Goal: Task Accomplishment & Management: Use online tool/utility

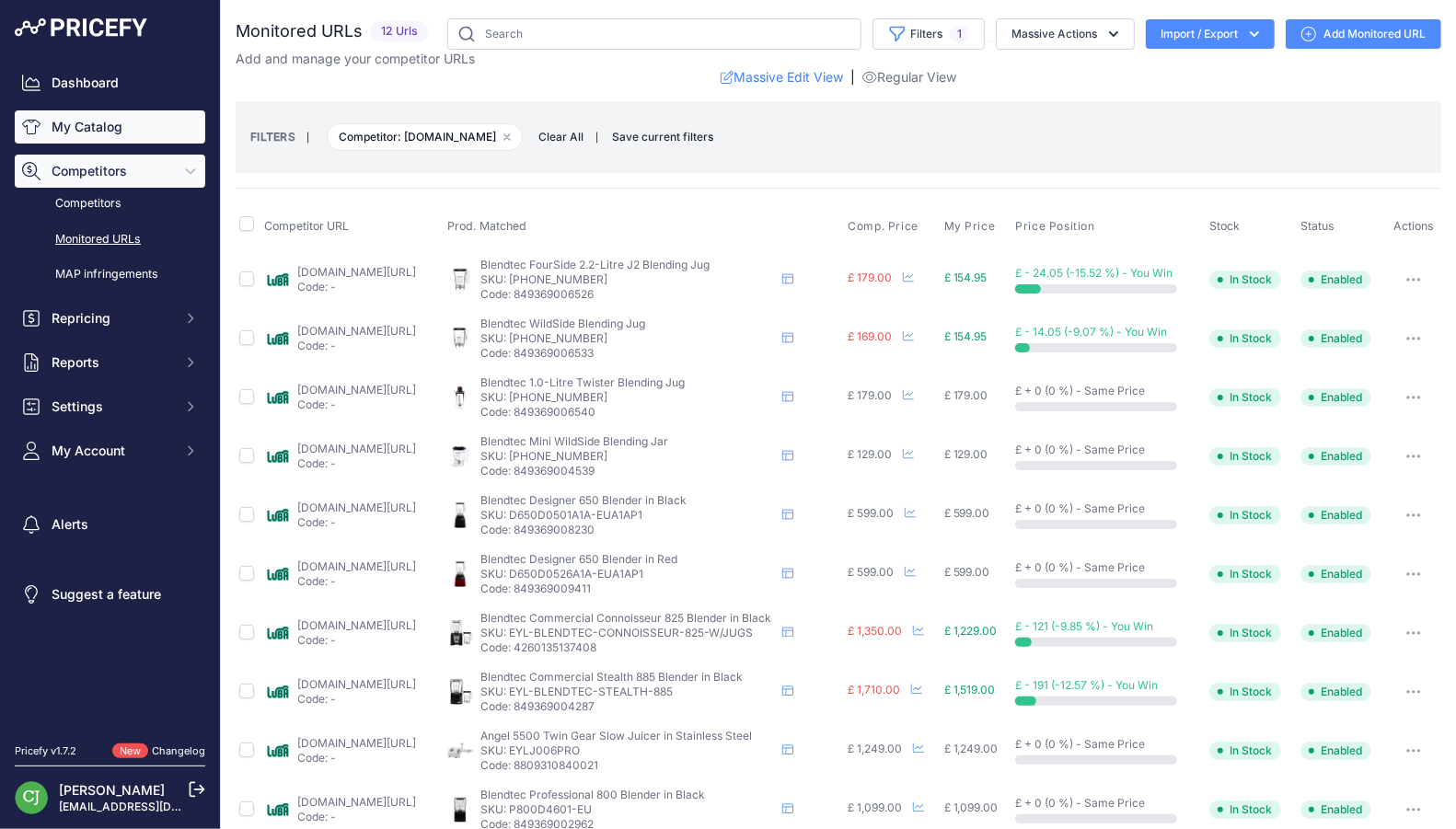
click at [125, 127] on link "My Catalog" at bounding box center [109, 127] width 190 height 33
click at [583, 41] on input "text" at bounding box center [654, 33] width 414 height 32
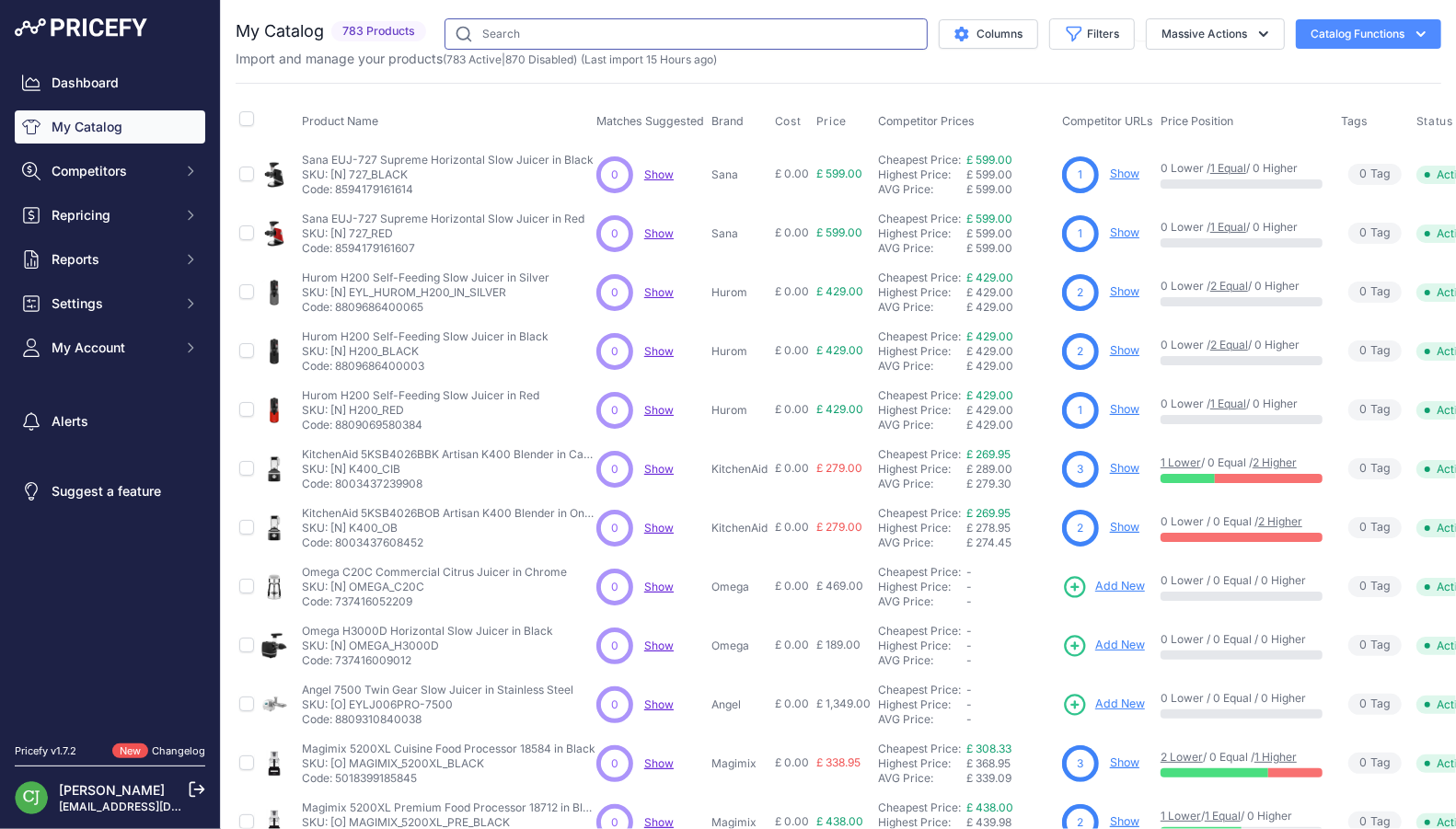
click at [634, 38] on input "text" at bounding box center [685, 33] width 483 height 32
paste input "Cuisine System 5200XL - Black"
drag, startPoint x: 605, startPoint y: 33, endPoint x: 947, endPoint y: 28, distance: 342.0
click at [925, 30] on div "Cuisine System 5200XL - Black Columns Filters Status All Status Only Enabled On…" at bounding box center [937, 33] width 1008 height 32
type input "5200XL"
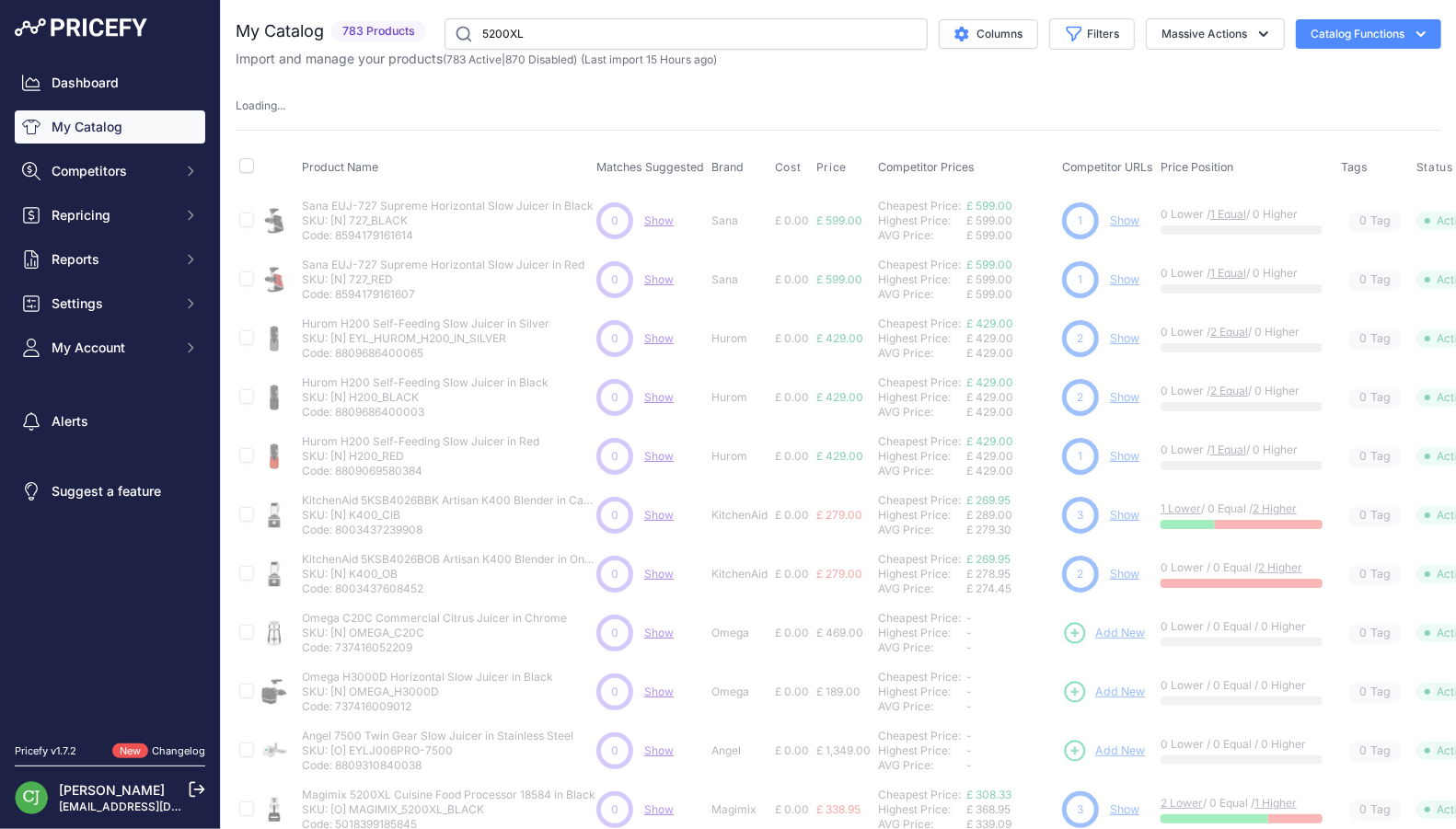
drag, startPoint x: 738, startPoint y: 184, endPoint x: 754, endPoint y: 167, distance: 23.3
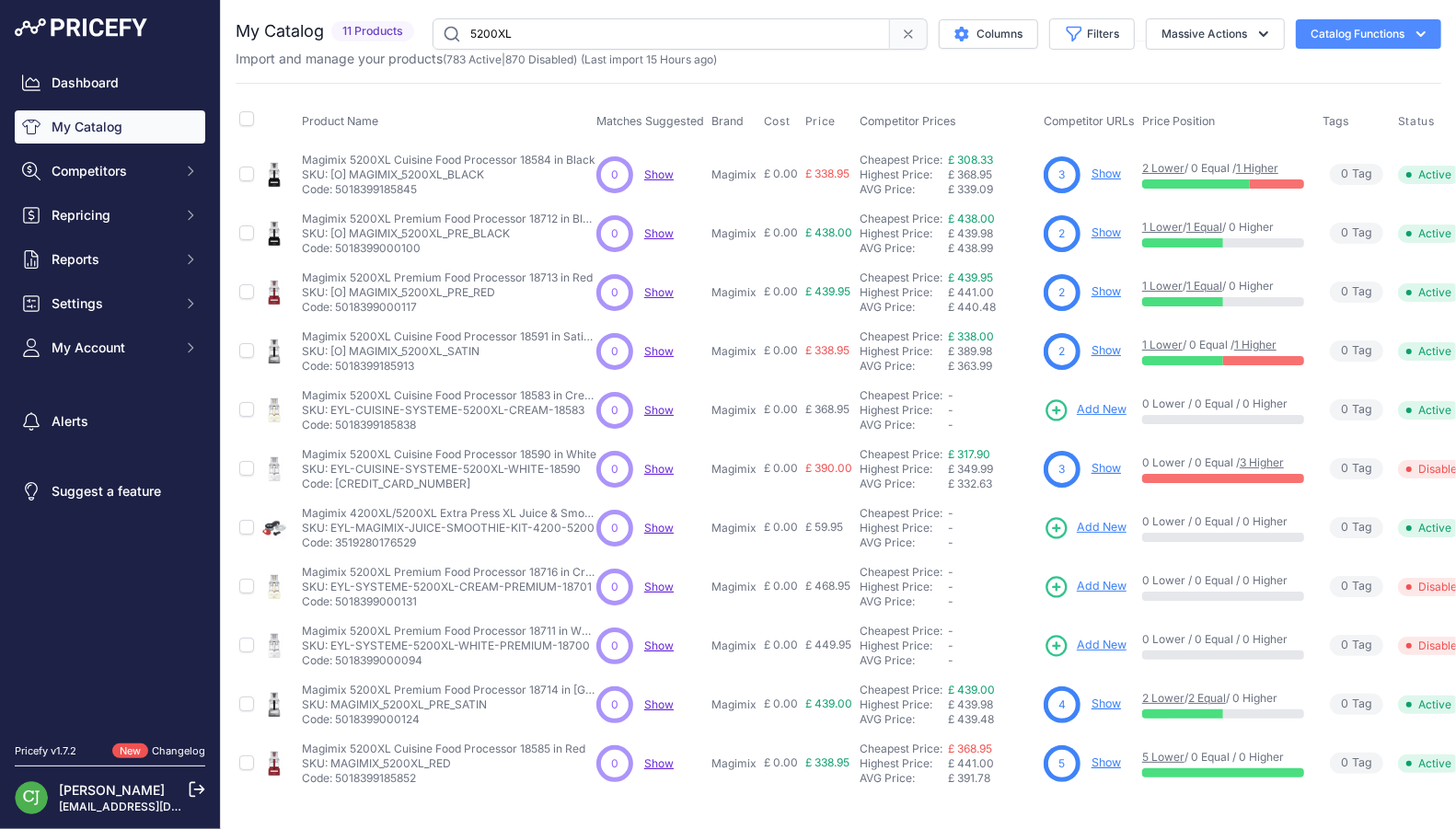
drag, startPoint x: 754, startPoint y: 167, endPoint x: 737, endPoint y: 153, distance: 22.0
click at [737, 153] on td "Magimix" at bounding box center [733, 174] width 53 height 60
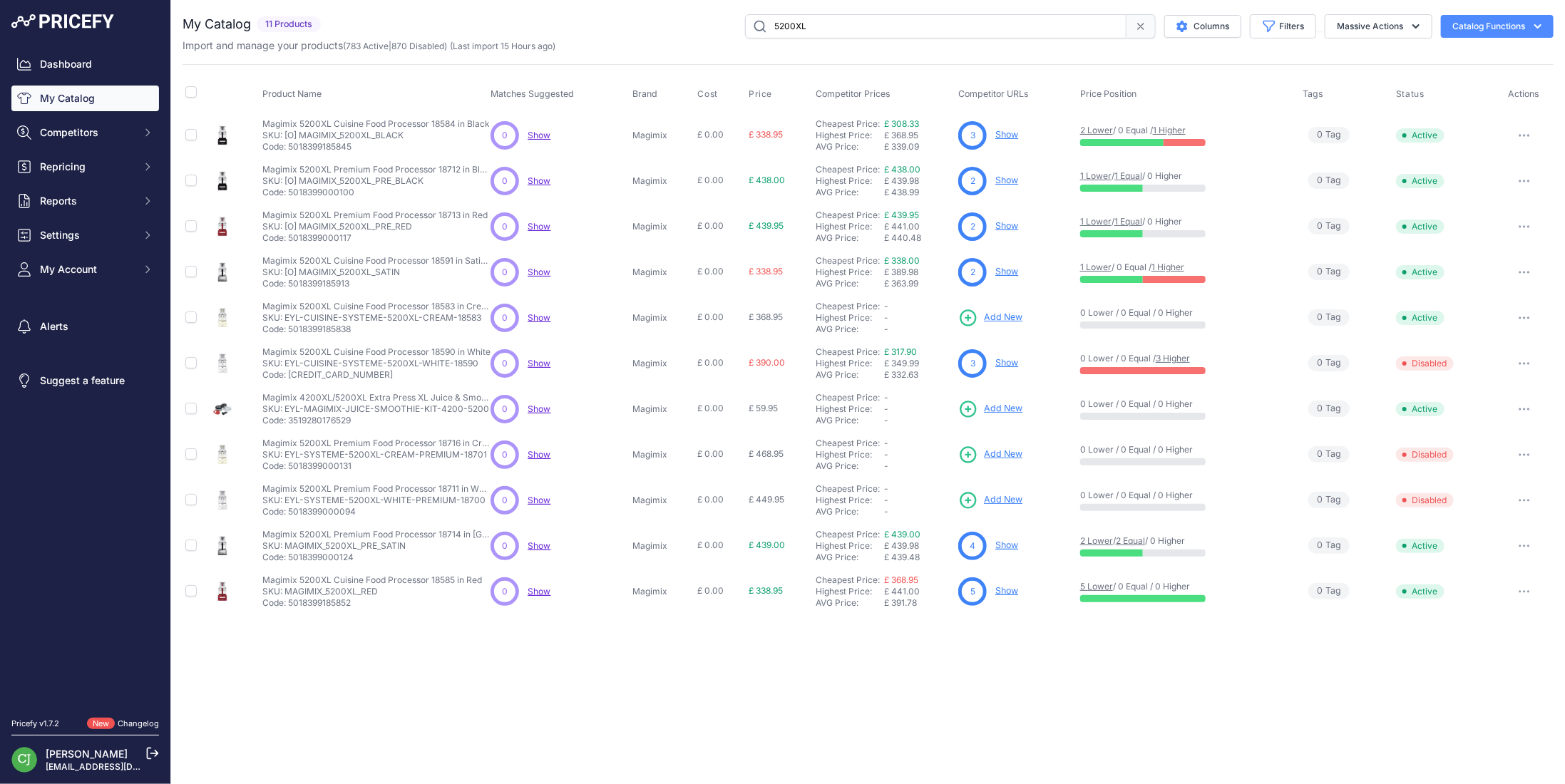
click at [1127, 135] on icon "button" at bounding box center [1529, 135] width 1 height 1
click at [362, 130] on p "SKU: [O] MAGIMIX_5200XL_BLACK" at bounding box center [376, 135] width 227 height 11
click at [1127, 126] on link "1 Higher" at bounding box center [1169, 130] width 33 height 10
click at [1008, 130] on link "Show" at bounding box center [1007, 134] width 23 height 10
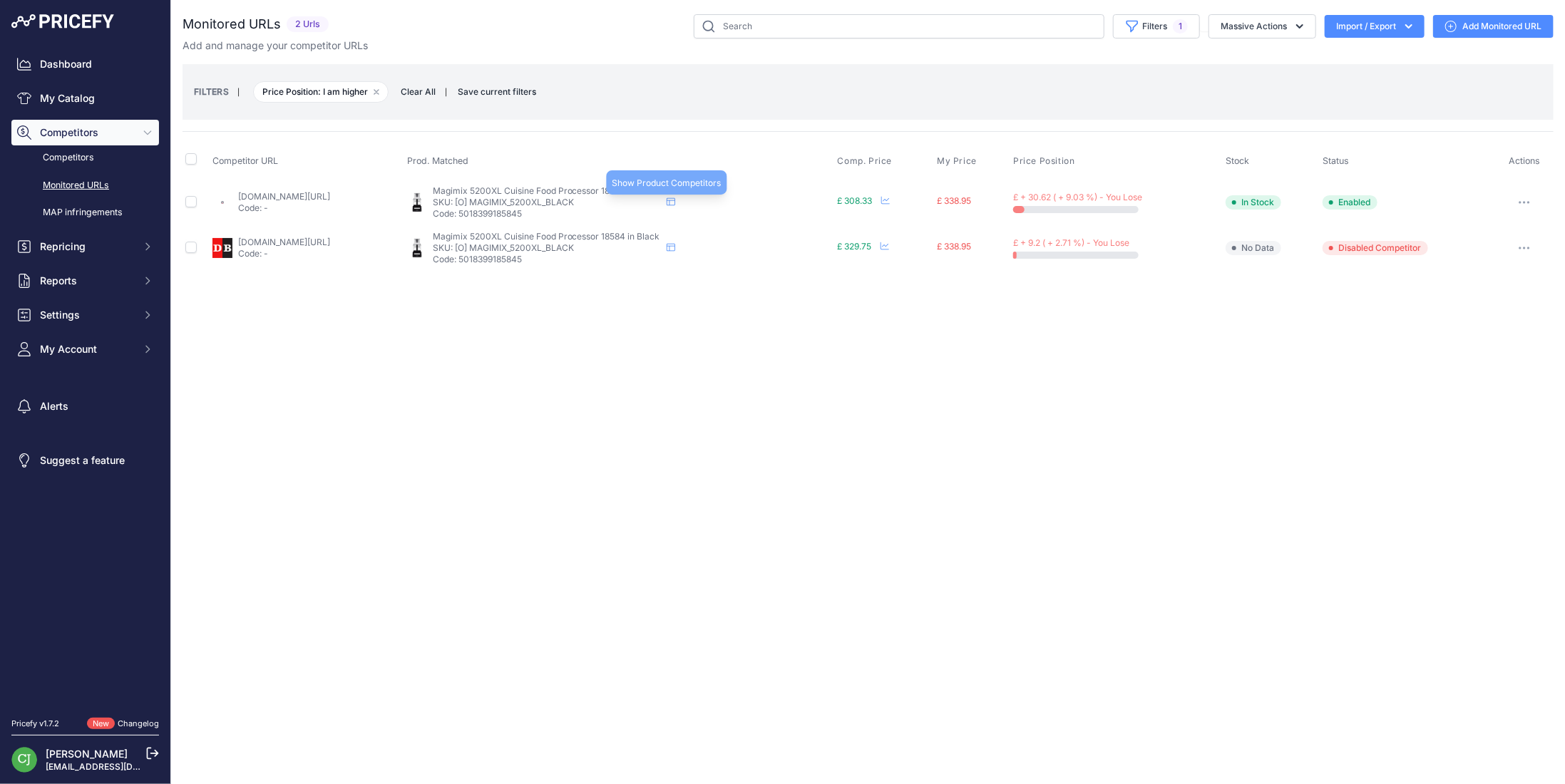
click at [675, 198] on icon at bounding box center [671, 202] width 9 height 8
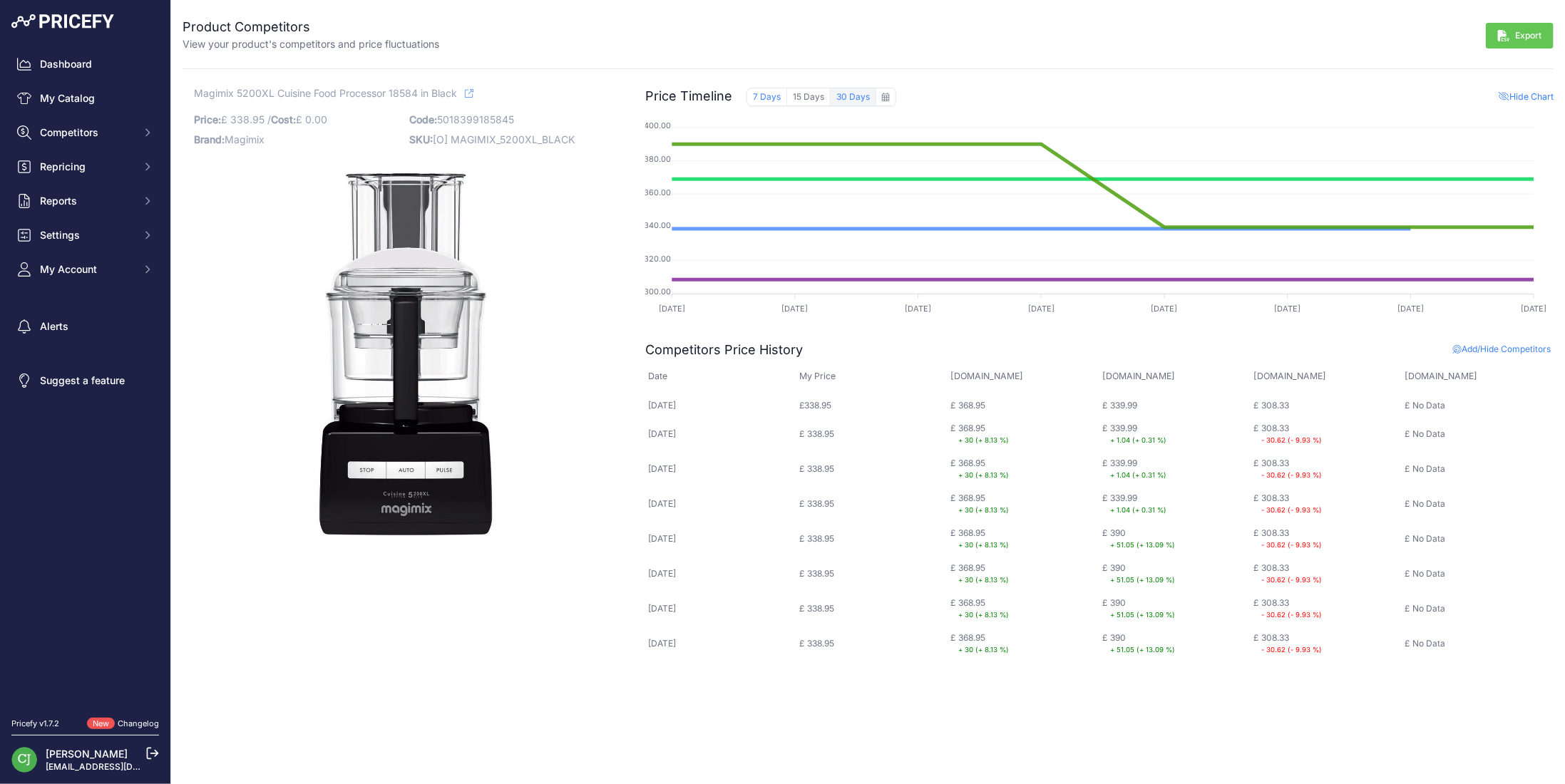
click at [844, 96] on button "30 Days" at bounding box center [853, 96] width 45 height 19
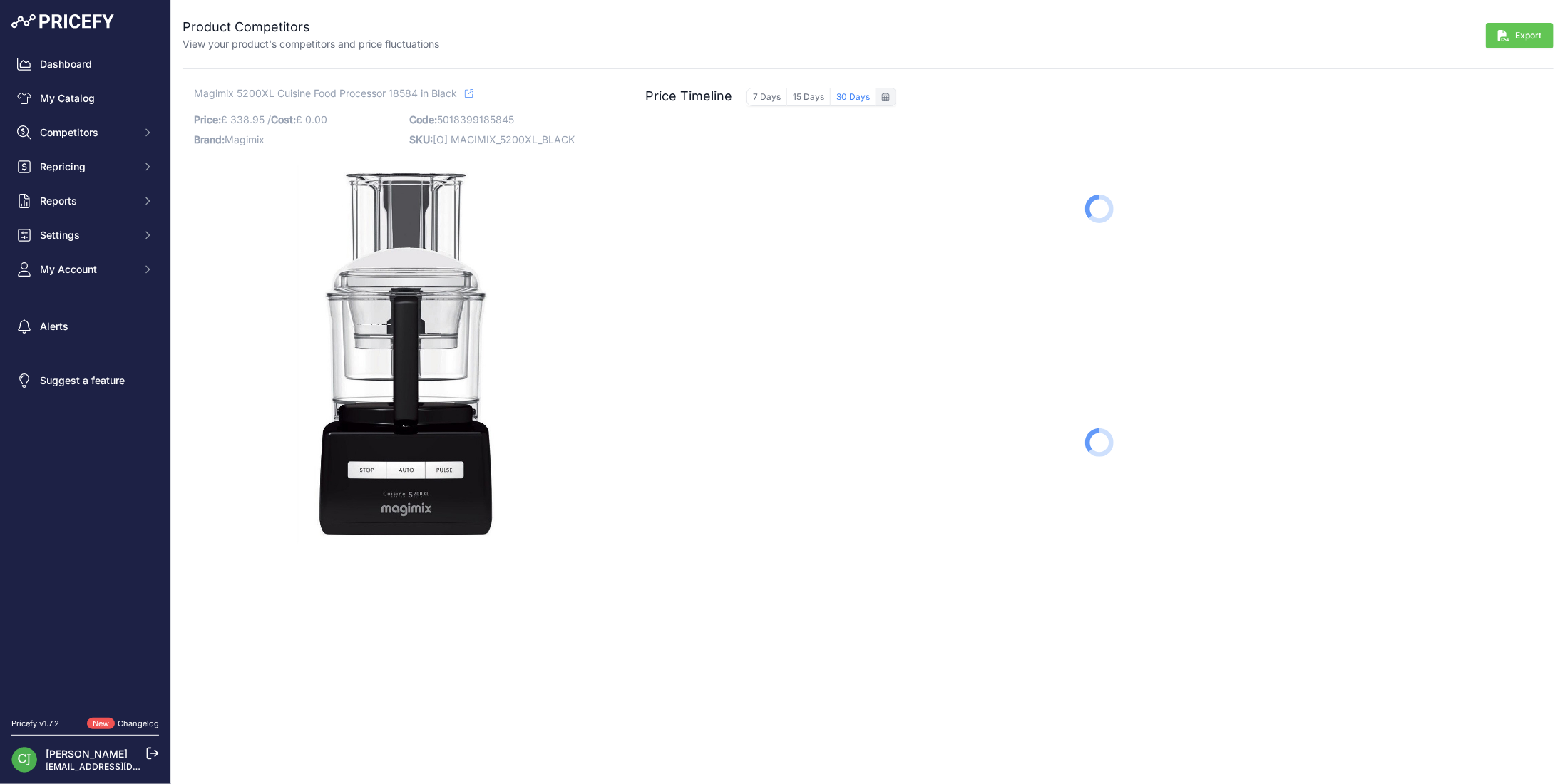
click at [886, 96] on icon at bounding box center [886, 97] width 8 height 9
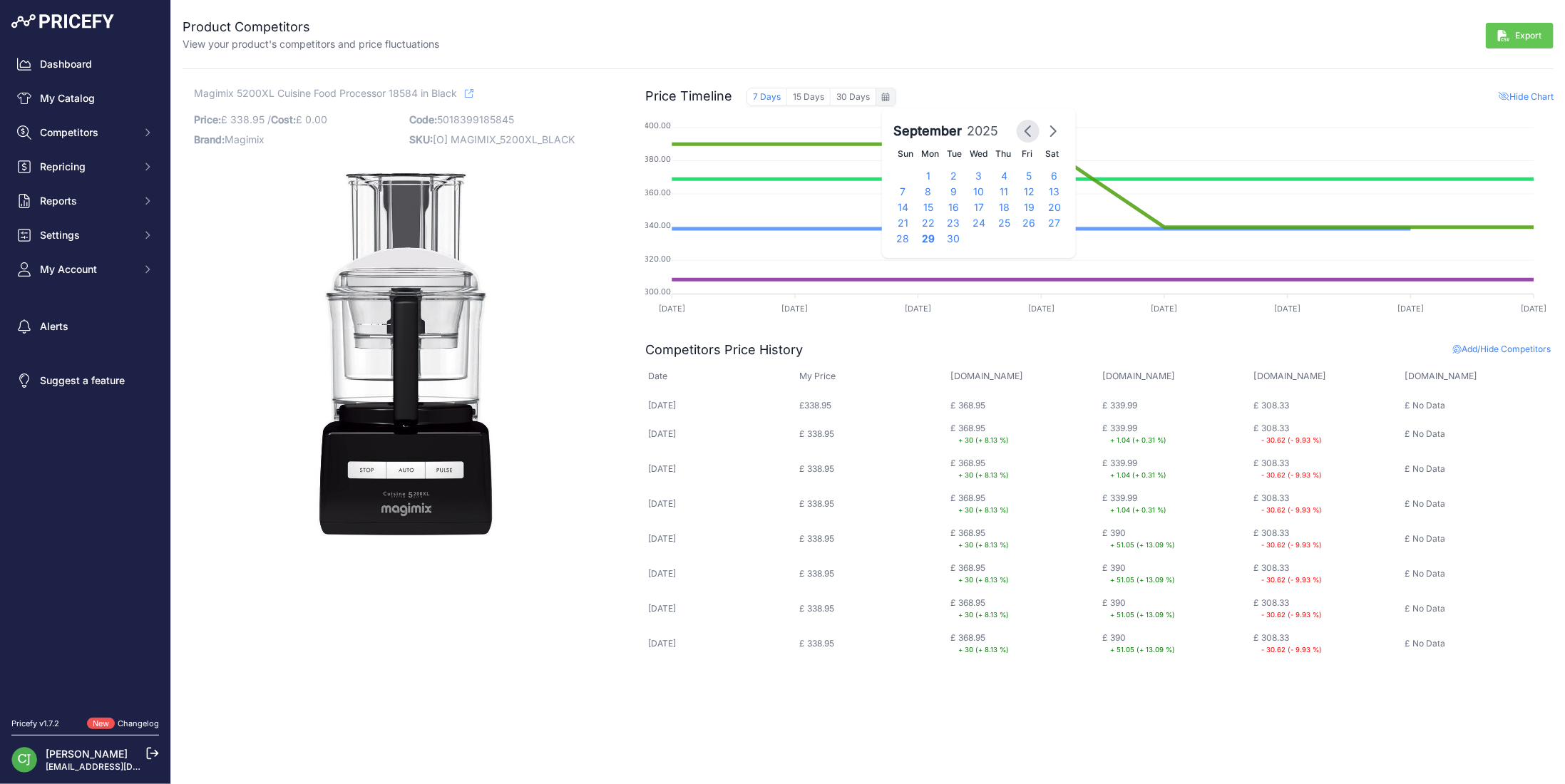
click at [1021, 130] on icon "button" at bounding box center [1028, 131] width 17 height 17
click at [1024, 170] on div "1" at bounding box center [1030, 175] width 25 height 16
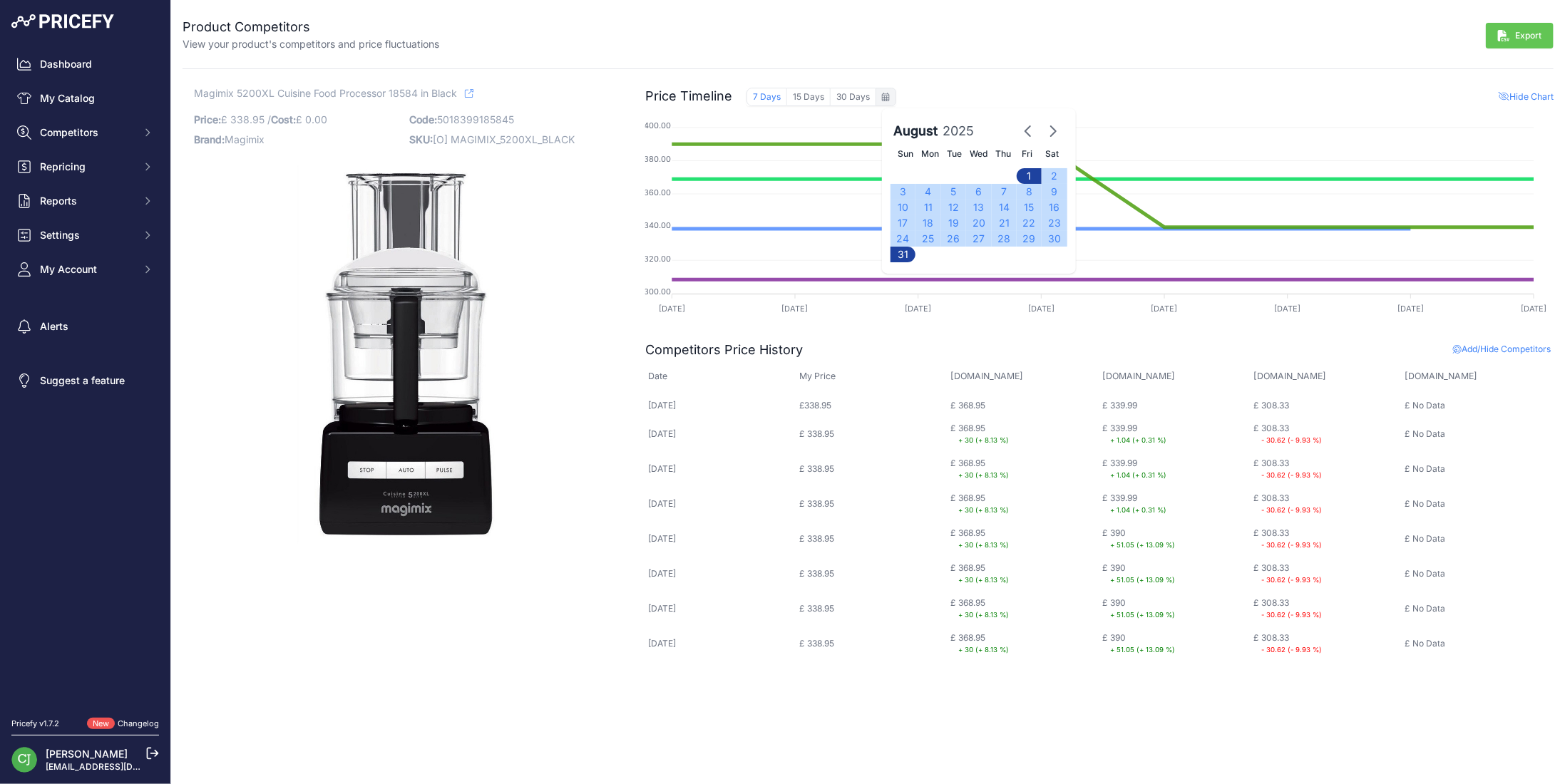
click at [907, 252] on div "31" at bounding box center [903, 254] width 25 height 16
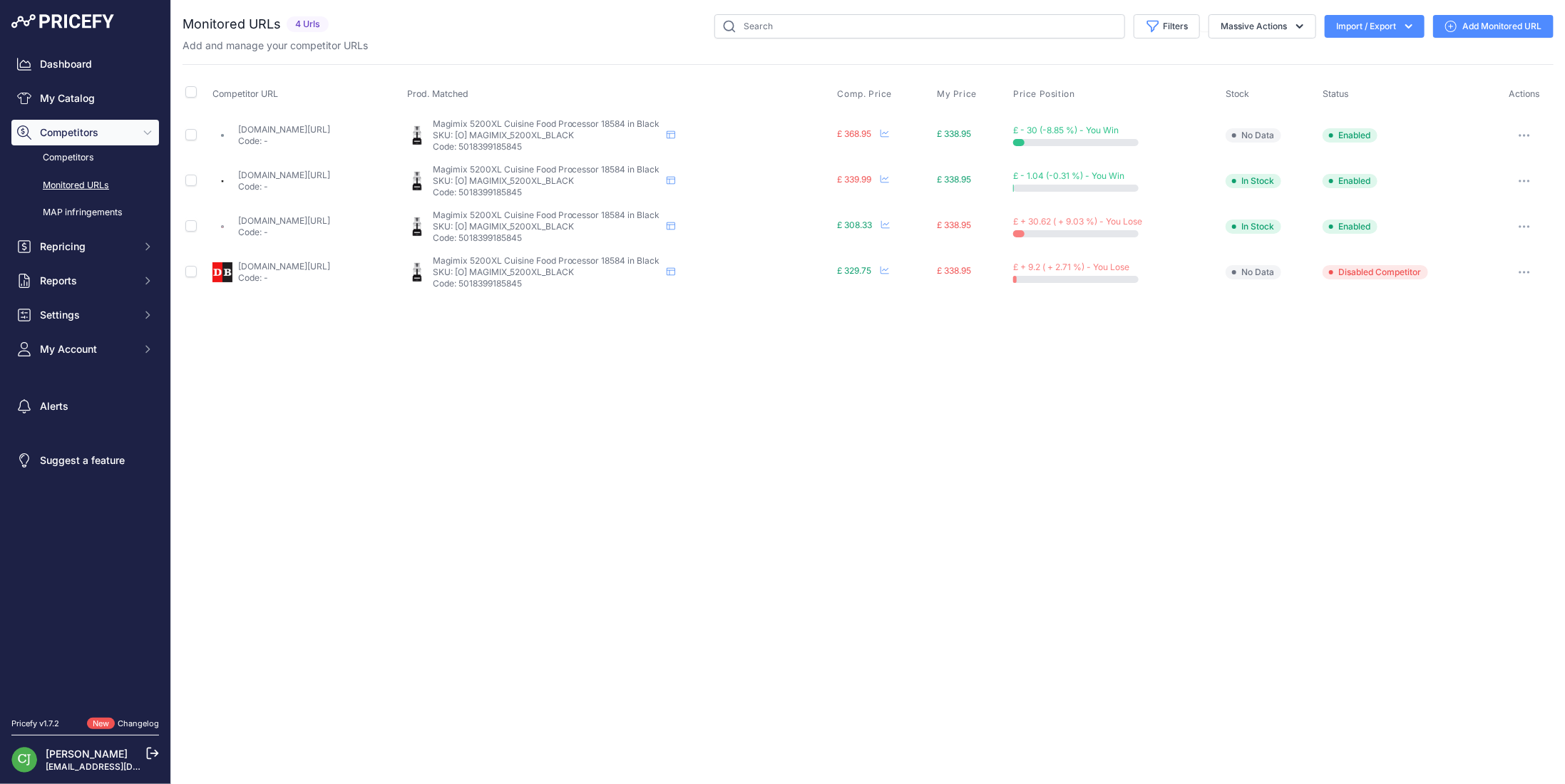
click at [1489, 25] on link "Add Monitored URL" at bounding box center [1493, 26] width 121 height 23
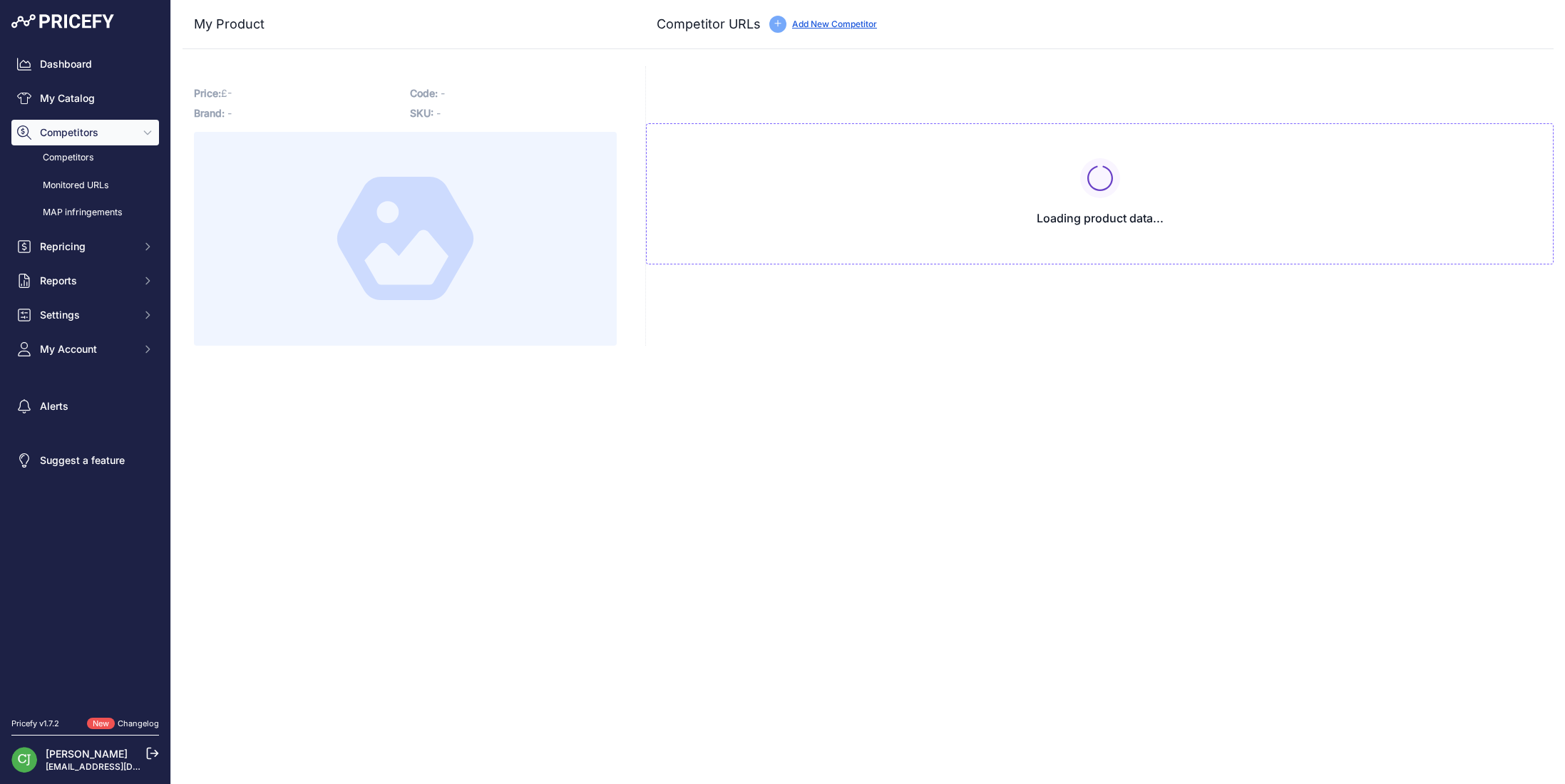
type input "[DOMAIN_NAME][URL]"
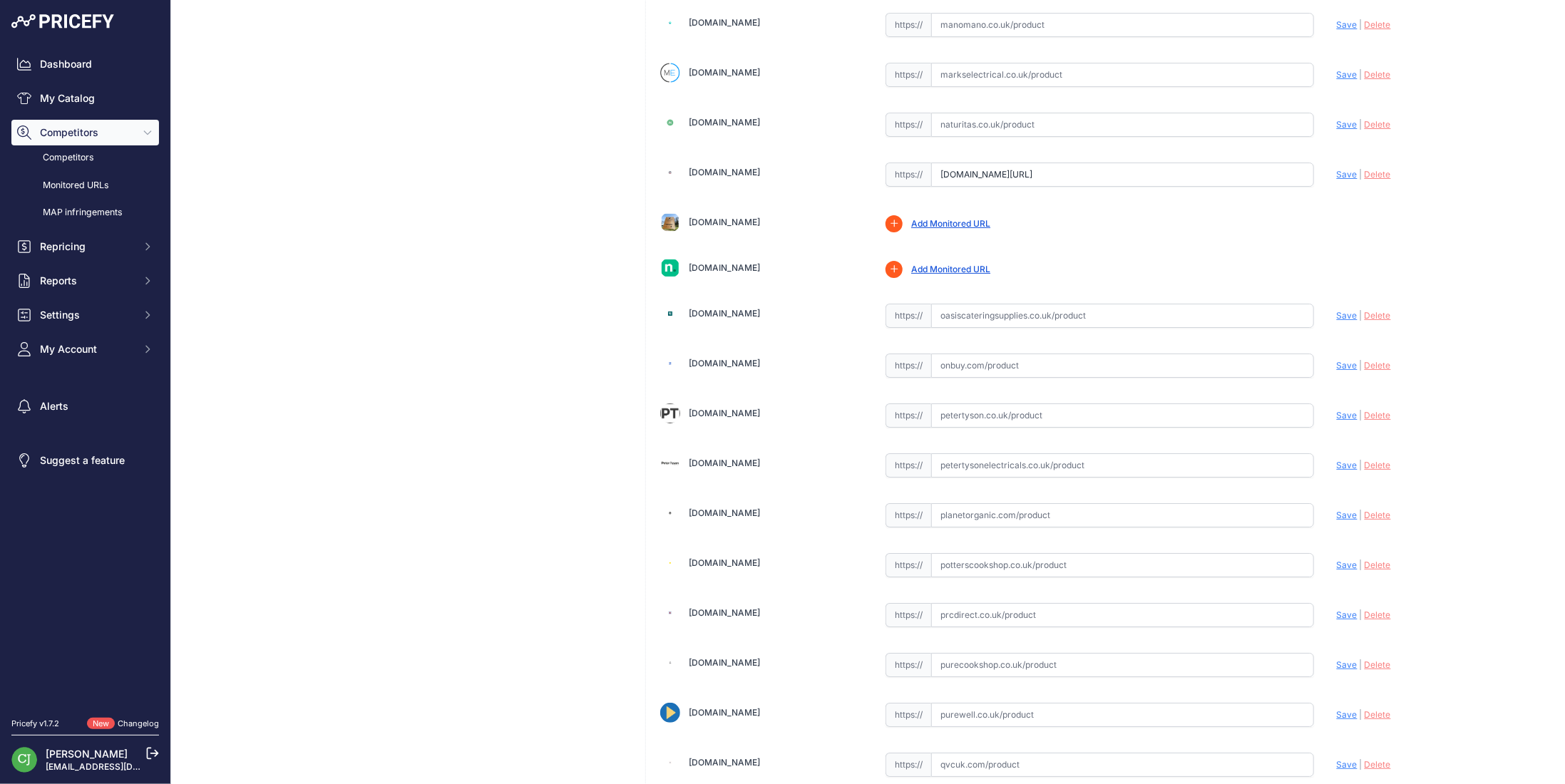
scroll to position [3421, 0]
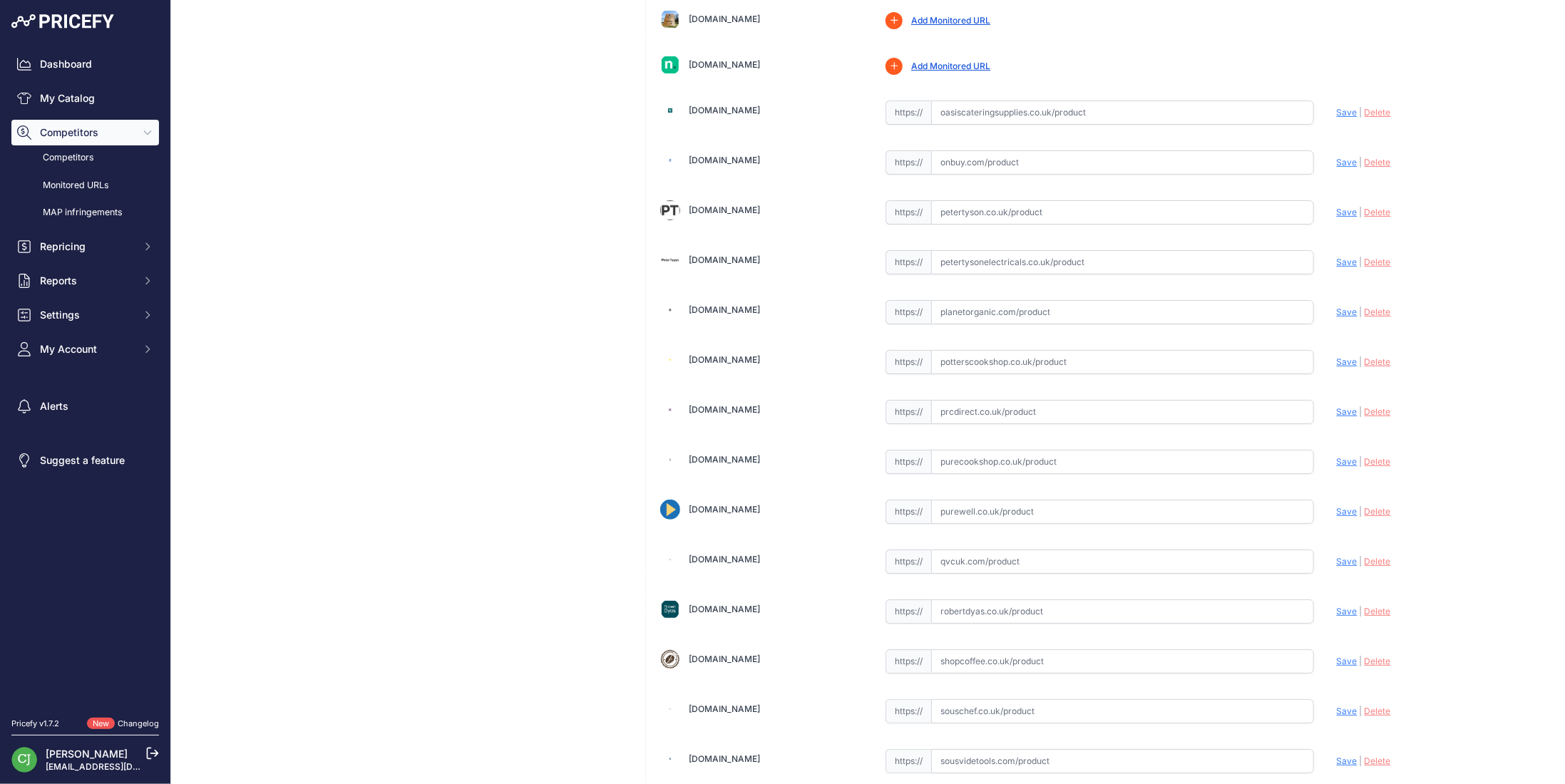
click at [999, 250] on input "text" at bounding box center [1122, 262] width 383 height 24
click at [998, 201] on input "text" at bounding box center [1122, 212] width 383 height 24
paste input "https://petertysonelectricals.co.uk/magimix-5200xl-food-processor-black?srsltid…"
type input "petertysonelectricals.co.uk/magimix-5200xl-food-processor-black?srsltid=AfmBOop…"
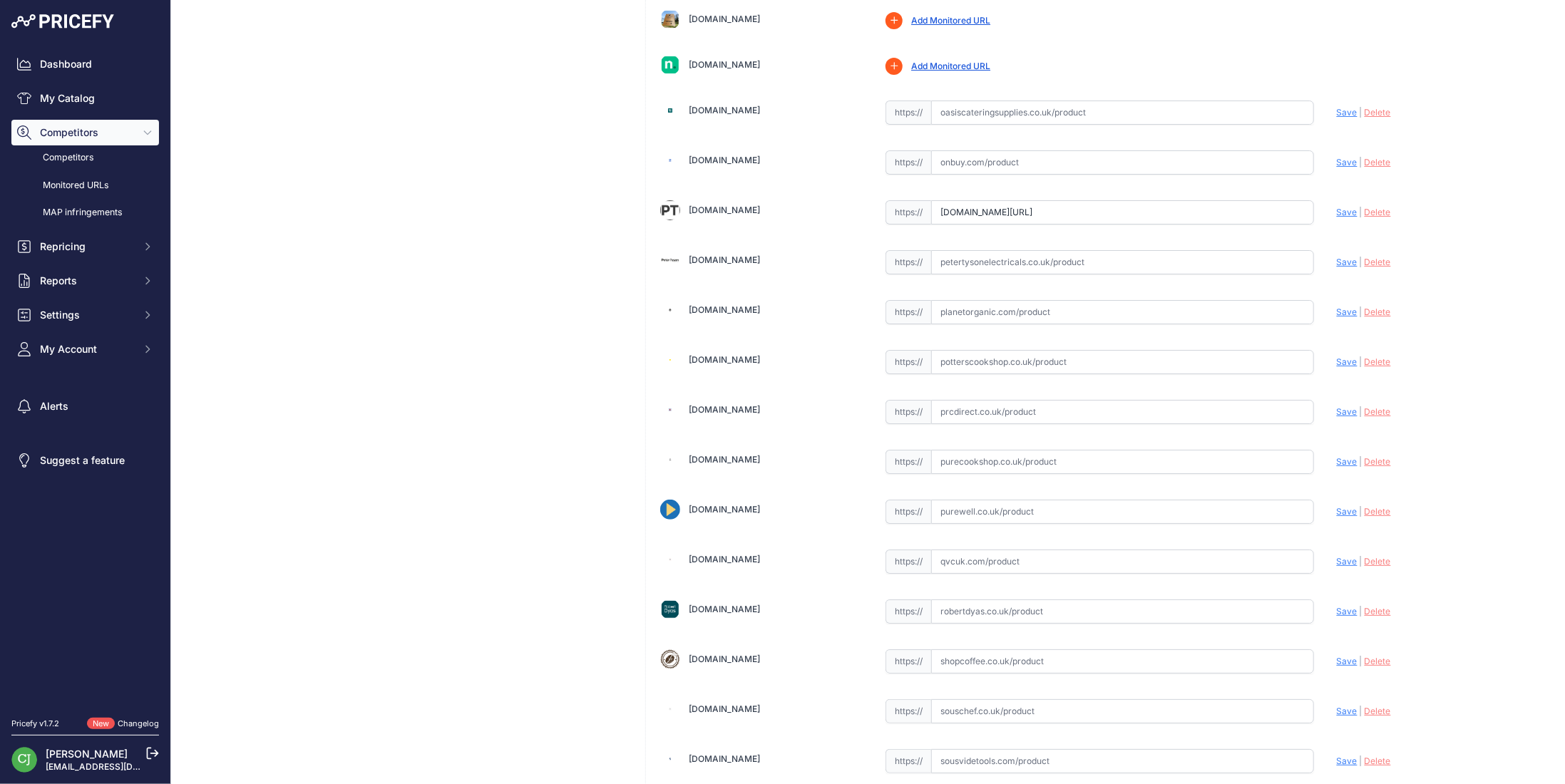
click at [1075, 250] on input "text" at bounding box center [1122, 262] width 383 height 24
paste input "https://petertysonelectricals.co.uk/magimix-5200xl-food-processor-black?srsltid…"
type input "petertysonelectricals.co.uk/magimix-5200xl-food-processor-black?srsltid=AfmBOop…"
click at [1367, 207] on span "Delete" at bounding box center [1378, 212] width 27 height 10
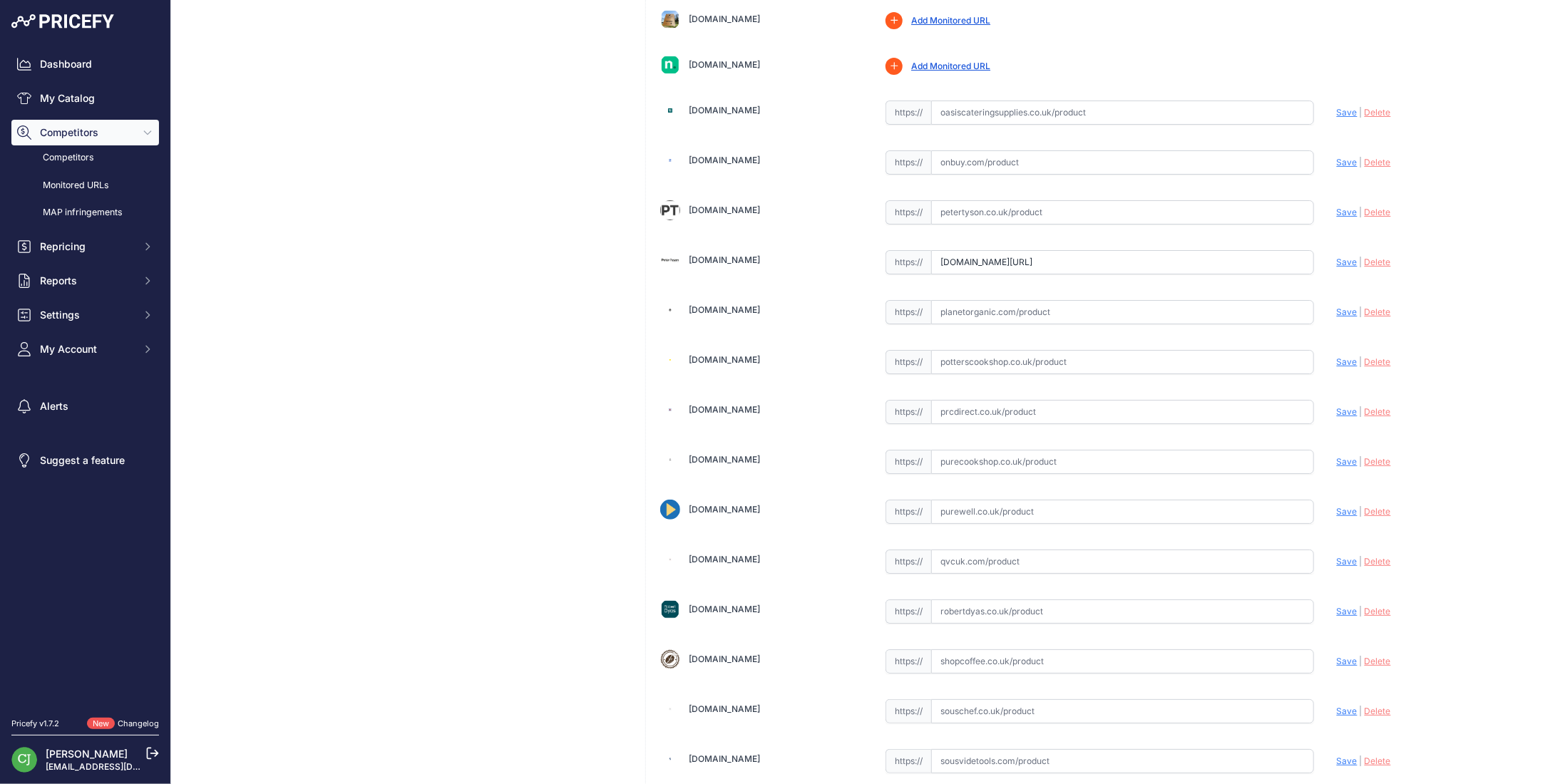
scroll to position [0, 0]
click at [1337, 257] on span "Save" at bounding box center [1347, 262] width 21 height 10
type input "https://petertysonelectricals.co.uk/magimix-5200xl-food-processor-black?prirule…"
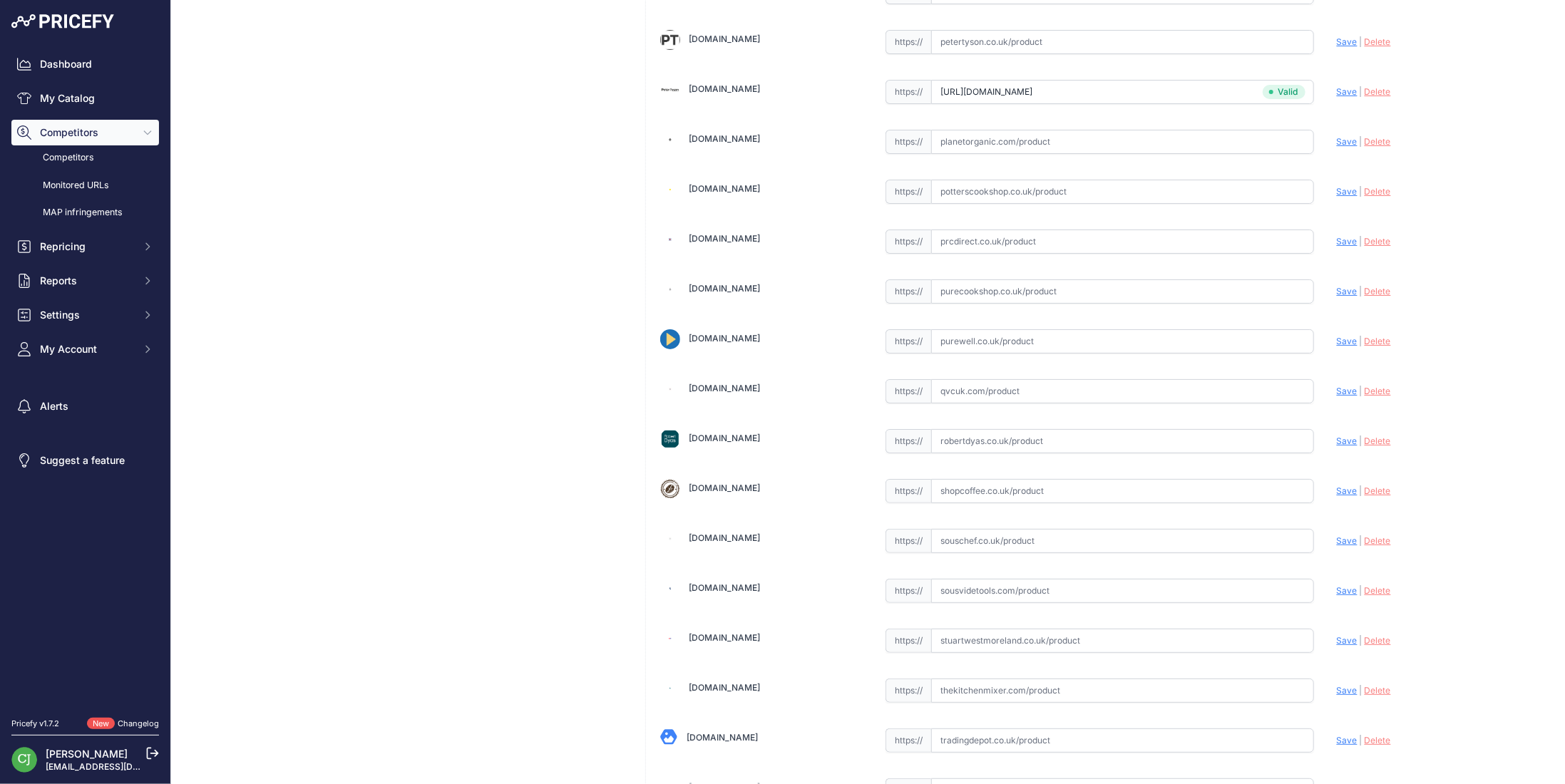
scroll to position [4044, 0]
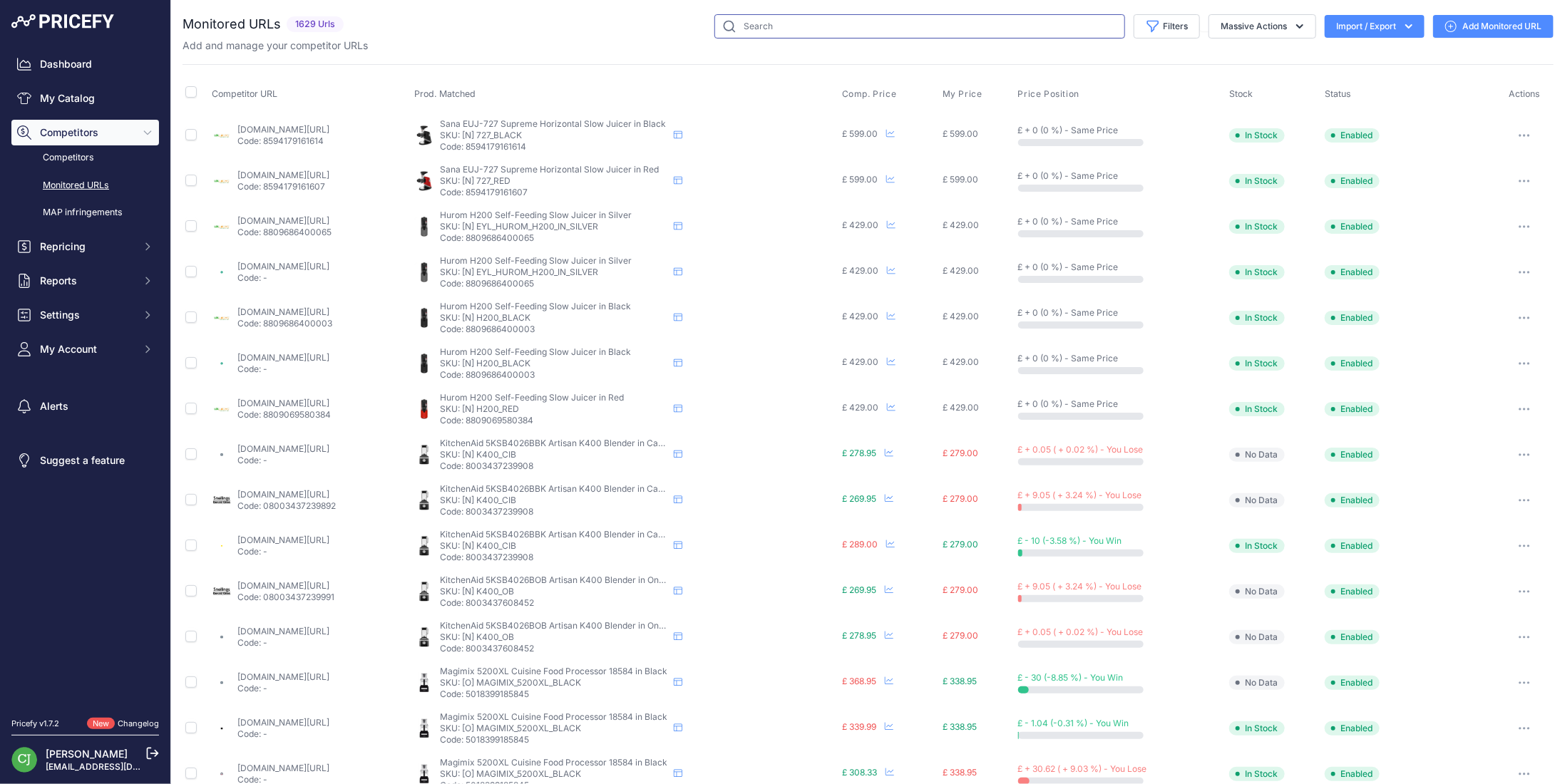
click at [770, 29] on input "text" at bounding box center [920, 26] width 411 height 24
type input "5200"
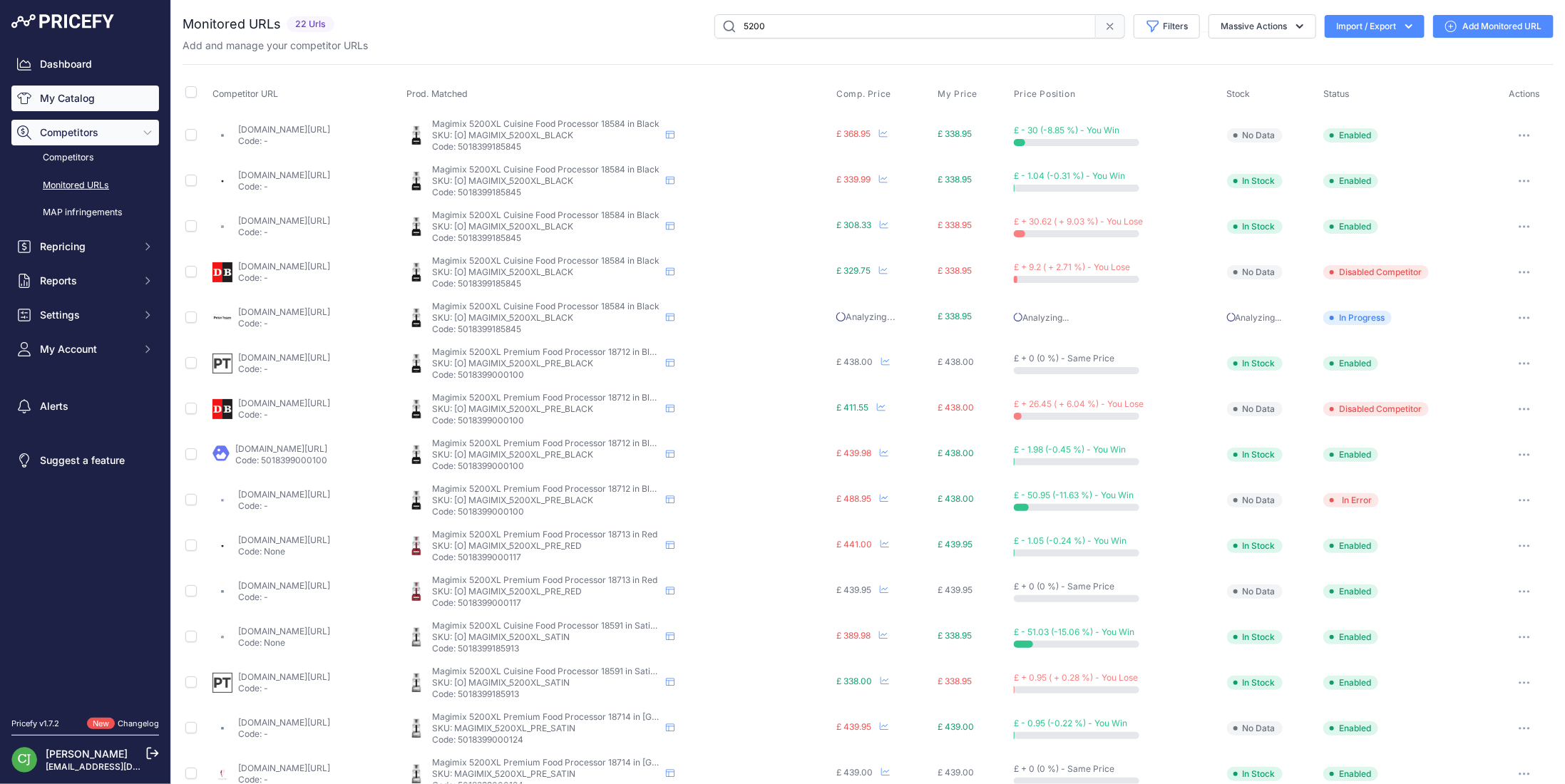
click at [81, 98] on link "My Catalog" at bounding box center [84, 98] width 147 height 26
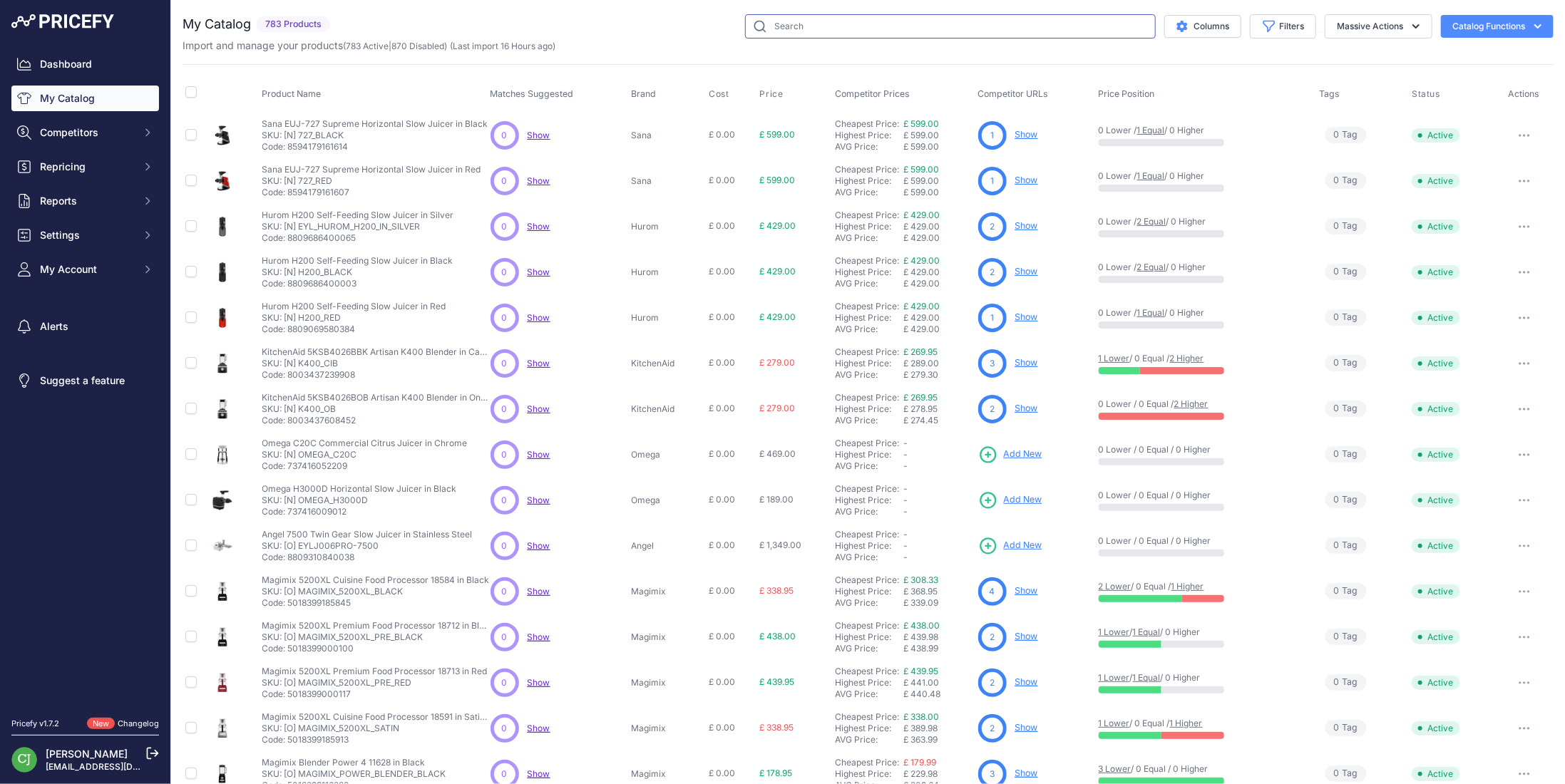
click at [858, 25] on input "text" at bounding box center [950, 26] width 411 height 24
type input "5200"
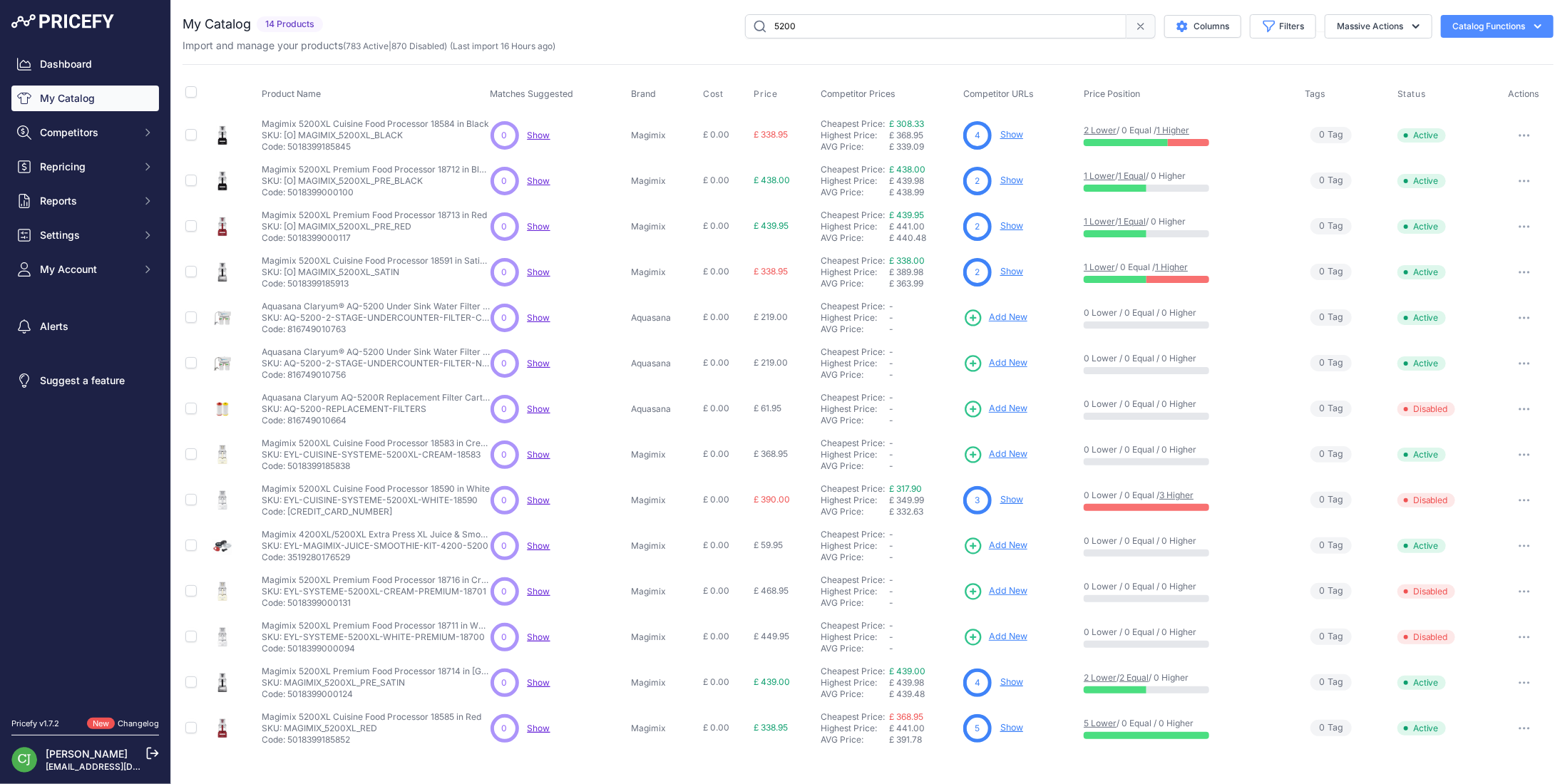
click at [1012, 723] on link "Show" at bounding box center [1012, 727] width 23 height 10
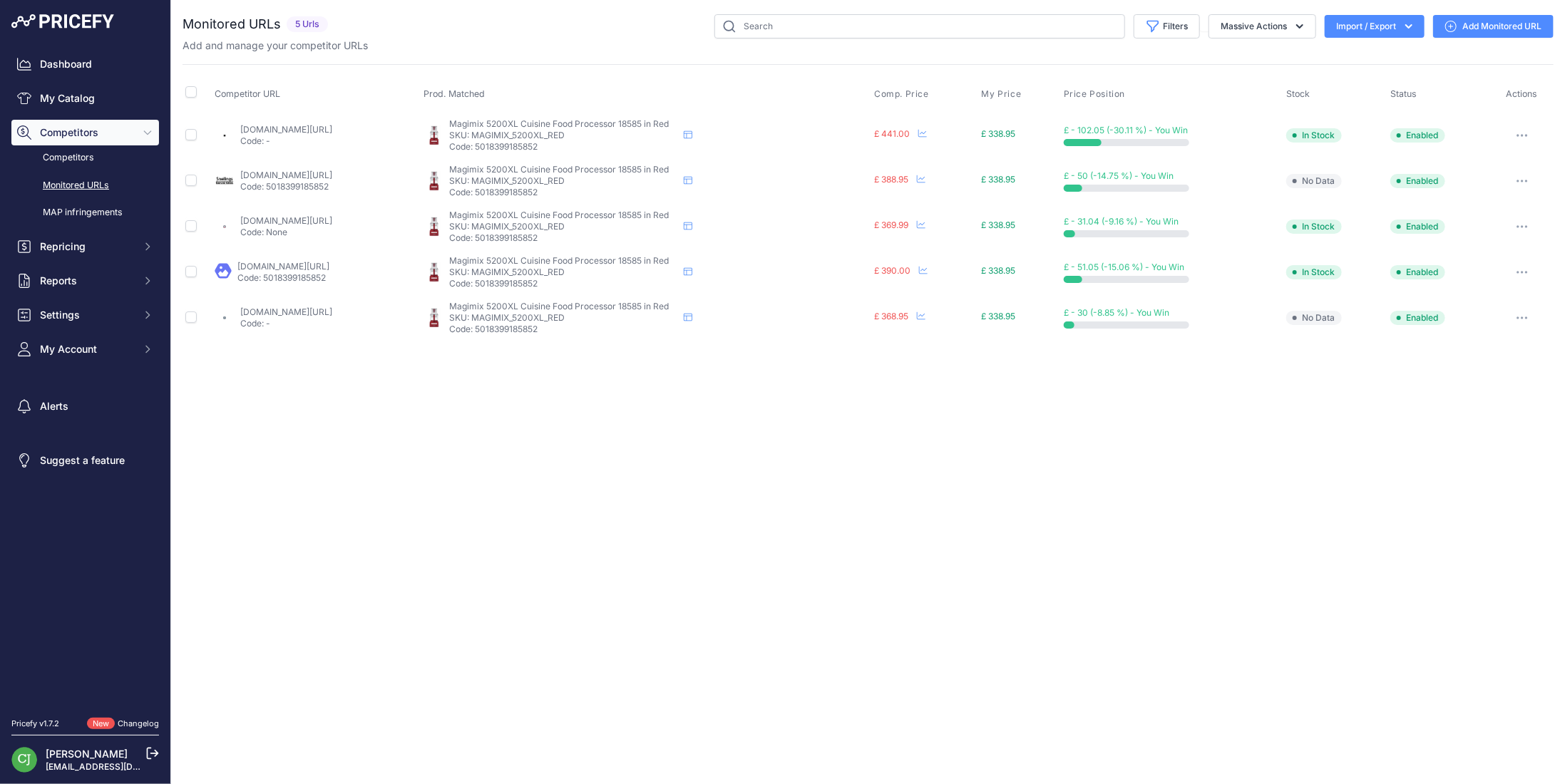
click at [1487, 27] on link "Add Monitored URL" at bounding box center [1493, 26] width 121 height 23
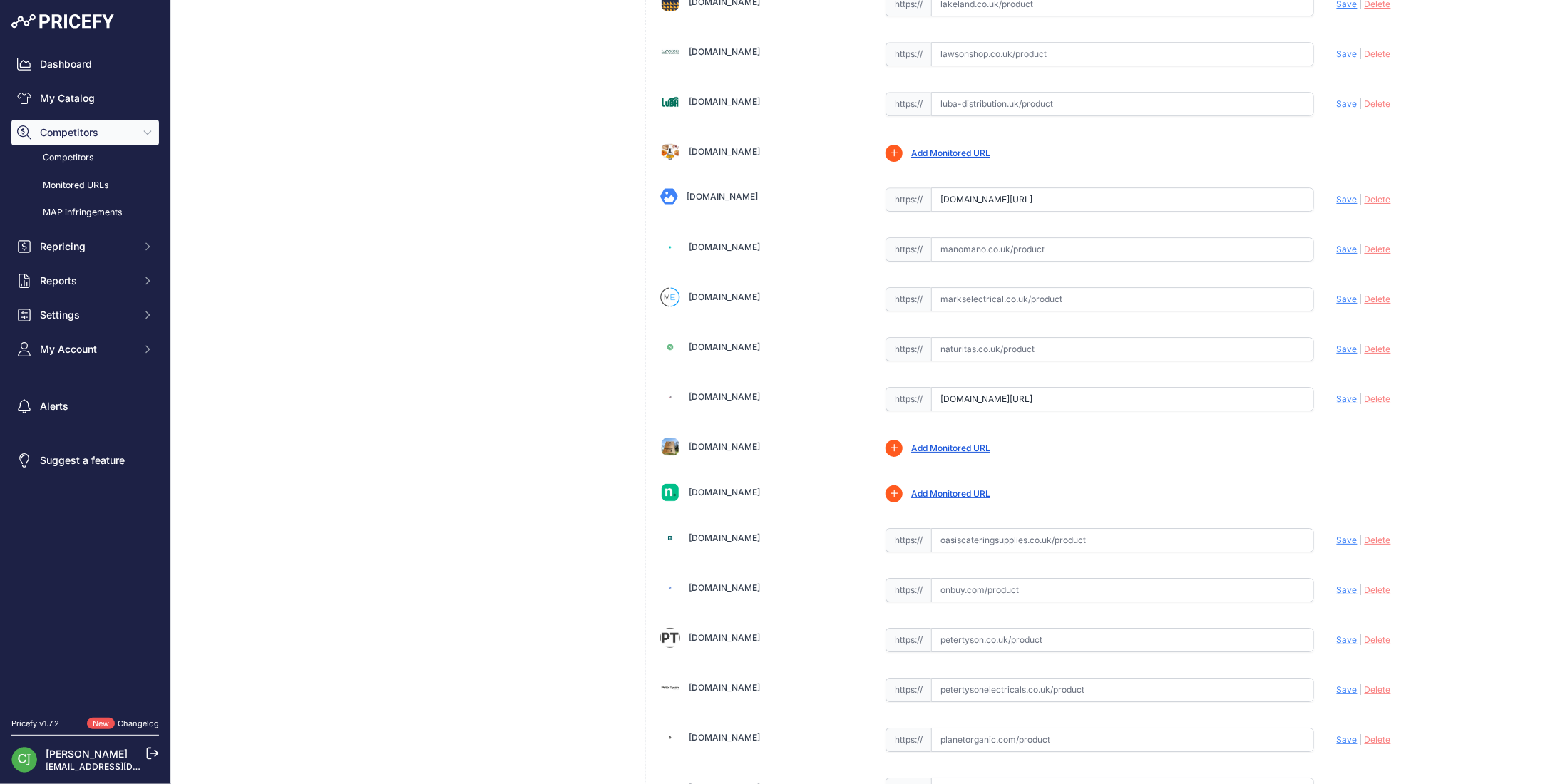
scroll to position [3279, 0]
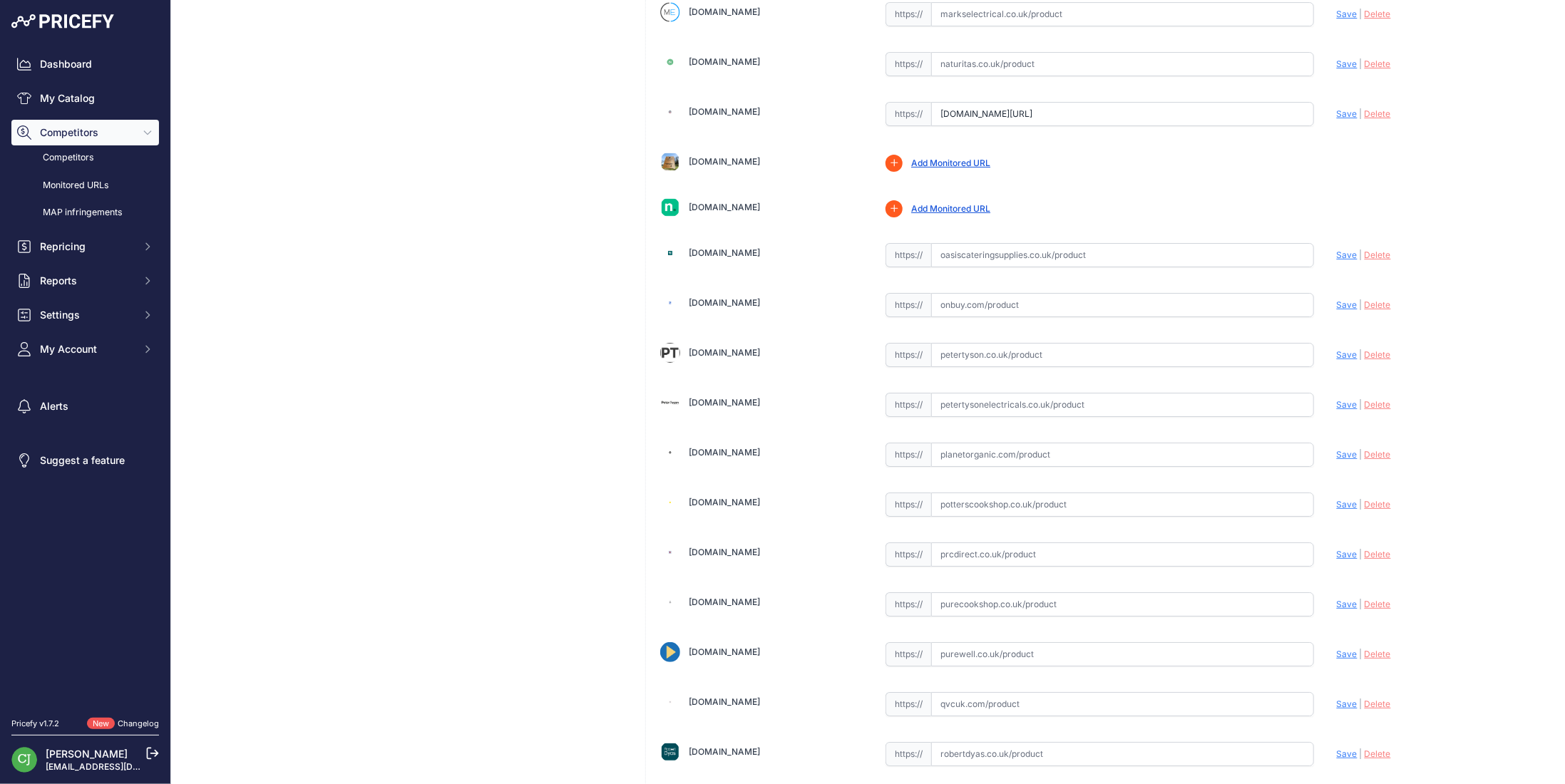
click at [988, 392] on input "text" at bounding box center [1122, 404] width 383 height 24
paste input "https://petertysonelectricals.co.uk/magimix-5200xl-food-processor-red"
click at [1341, 399] on span "Save" at bounding box center [1347, 404] width 21 height 10
type input "https://petertysonelectricals.co.uk/magimix-5200xl-food-processor-red?prirule_j…"
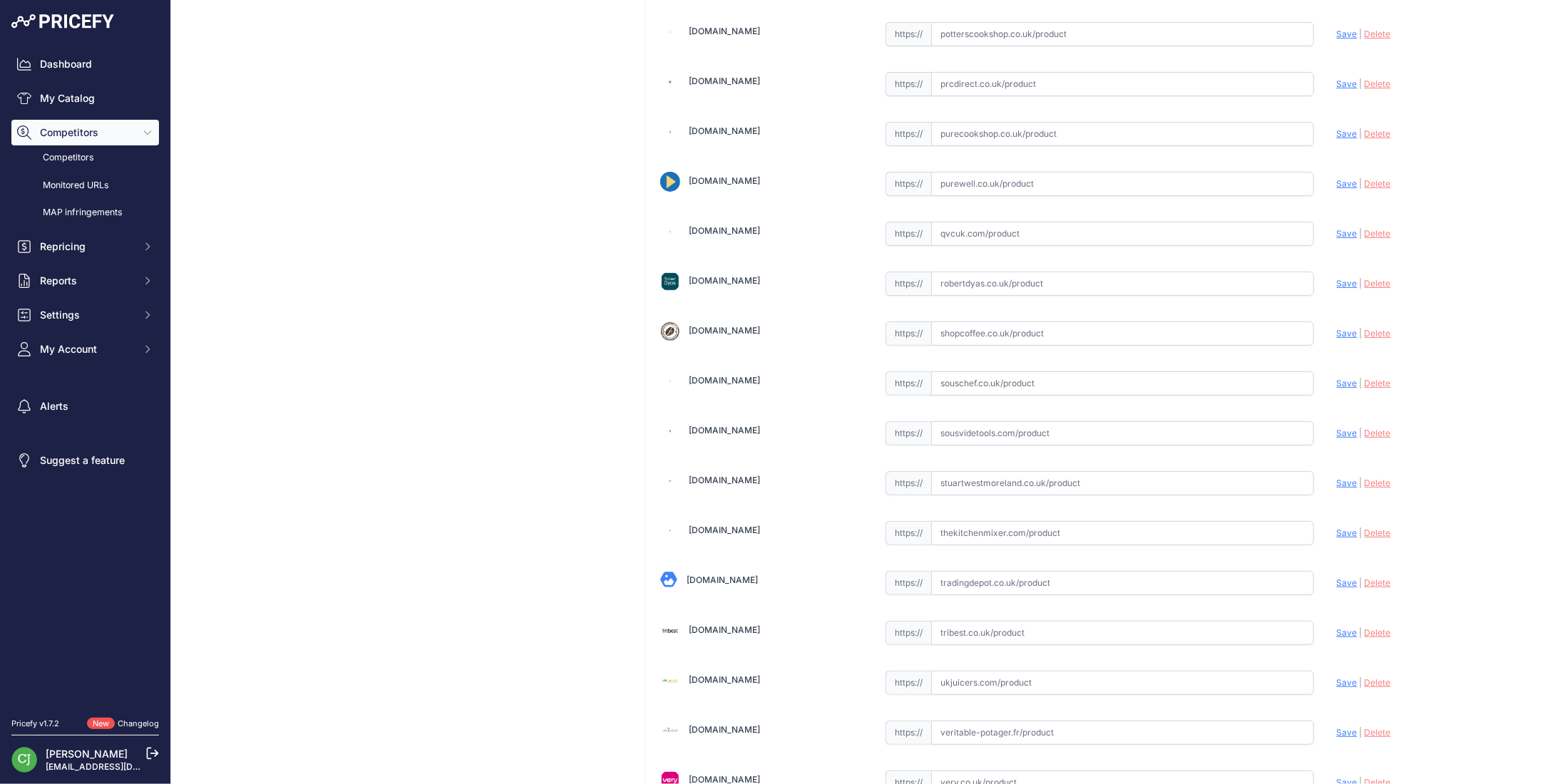
scroll to position [4044, 0]
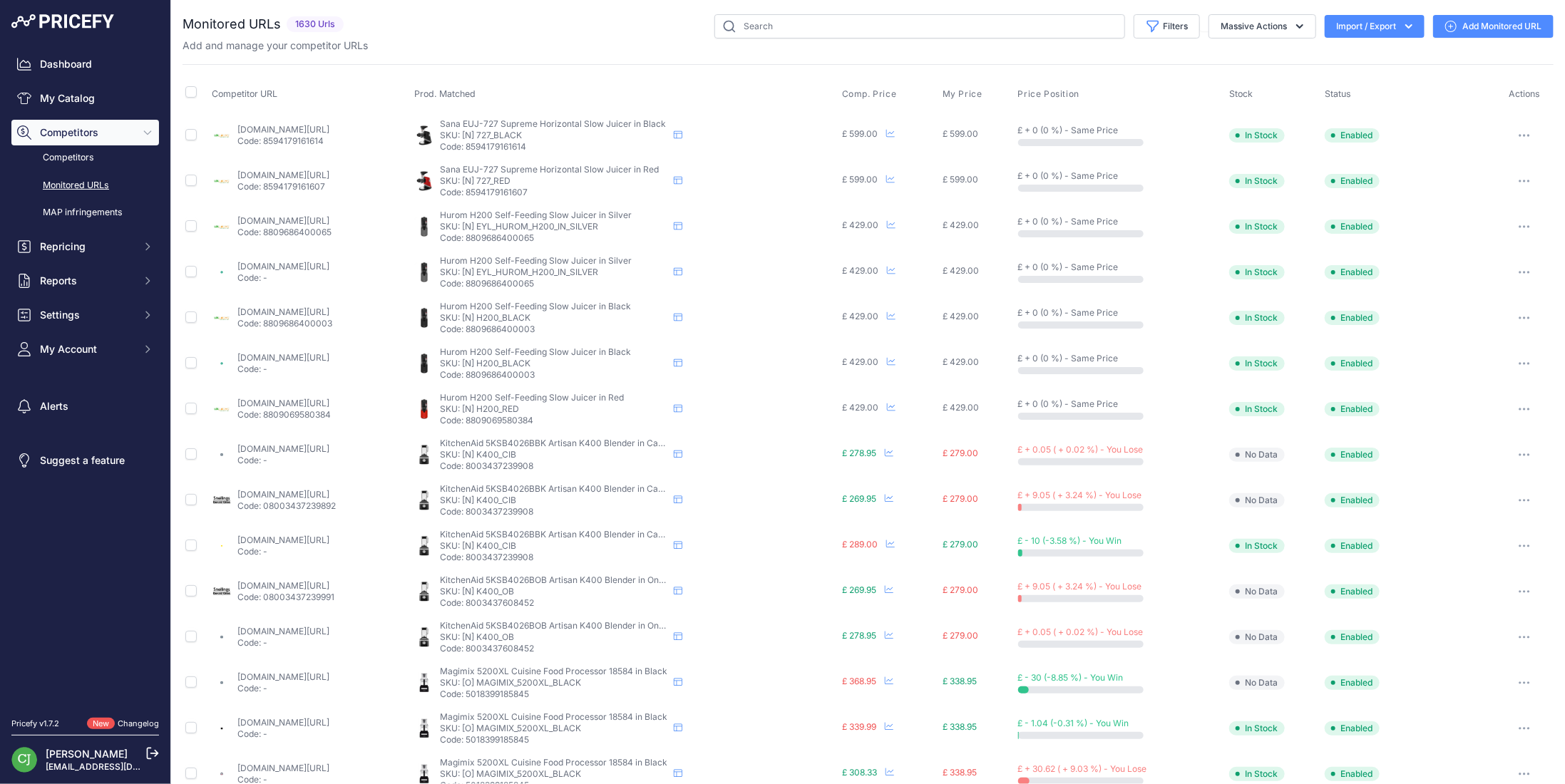
scroll to position [298, 0]
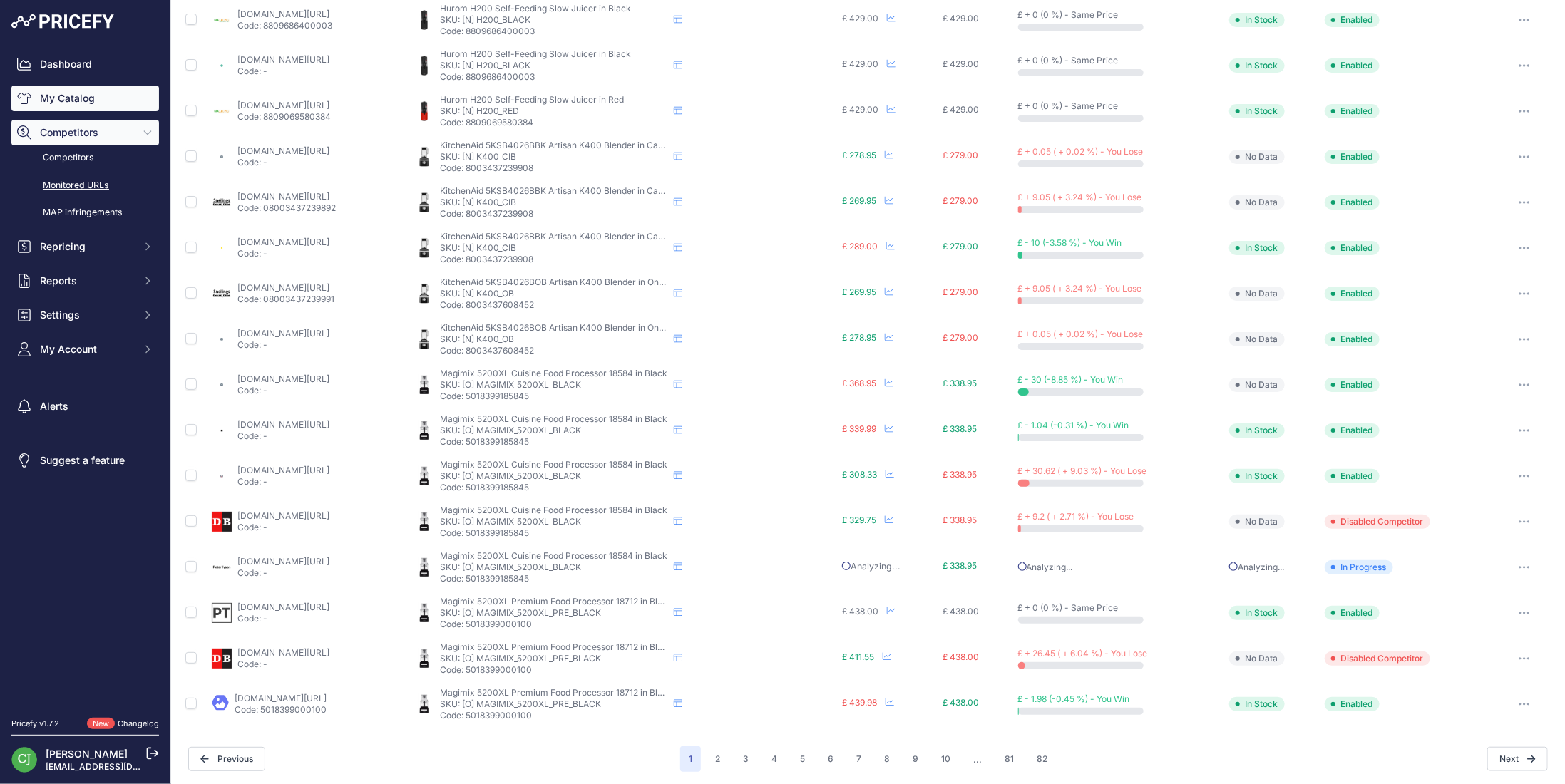
drag, startPoint x: 85, startPoint y: 104, endPoint x: 104, endPoint y: 98, distance: 19.9
click at [85, 104] on link "My Catalog" at bounding box center [84, 98] width 147 height 26
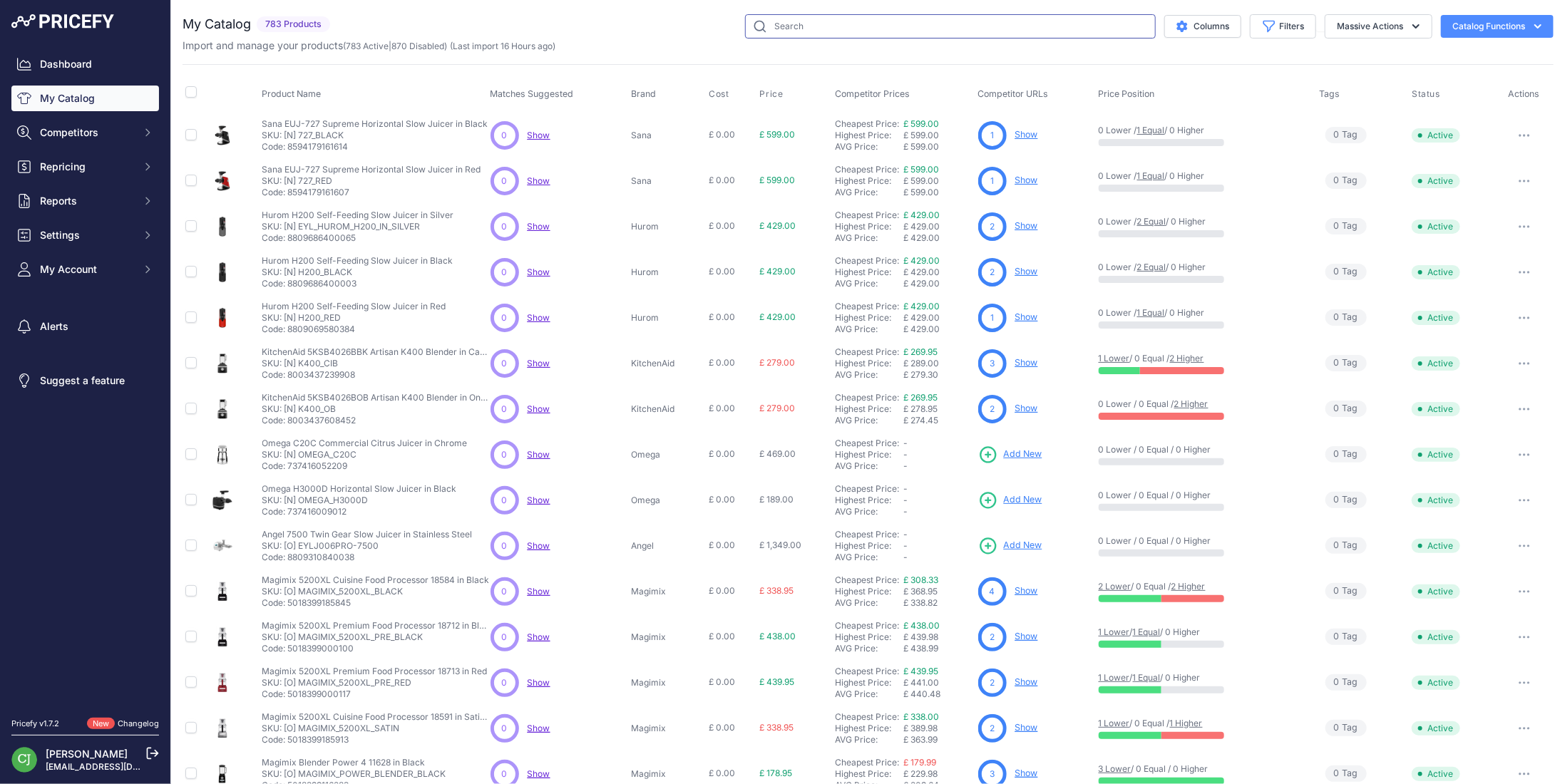
click at [773, 24] on input "text" at bounding box center [950, 26] width 411 height 24
type input "5200"
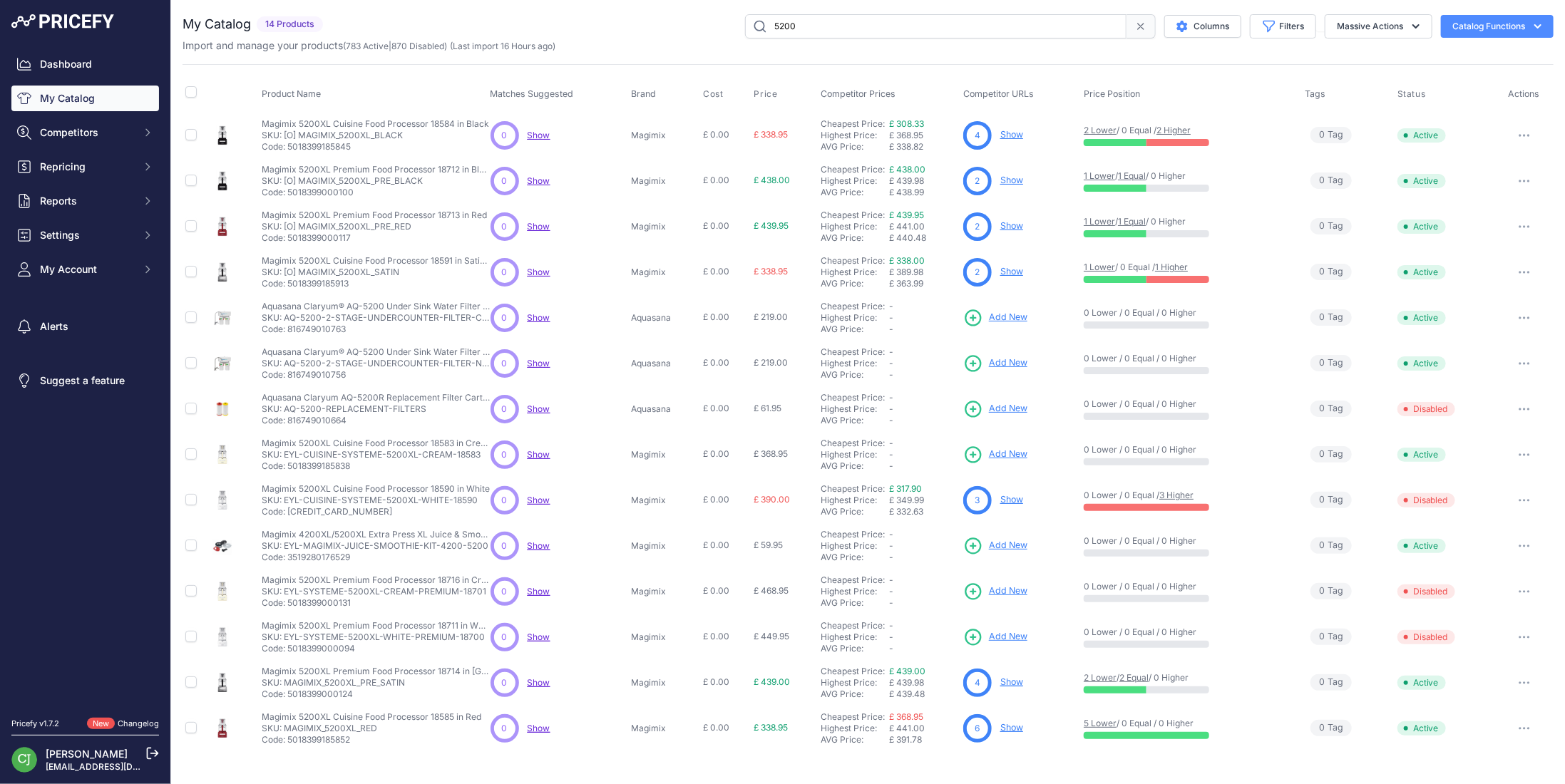
click at [1010, 270] on link "Show" at bounding box center [1012, 271] width 23 height 10
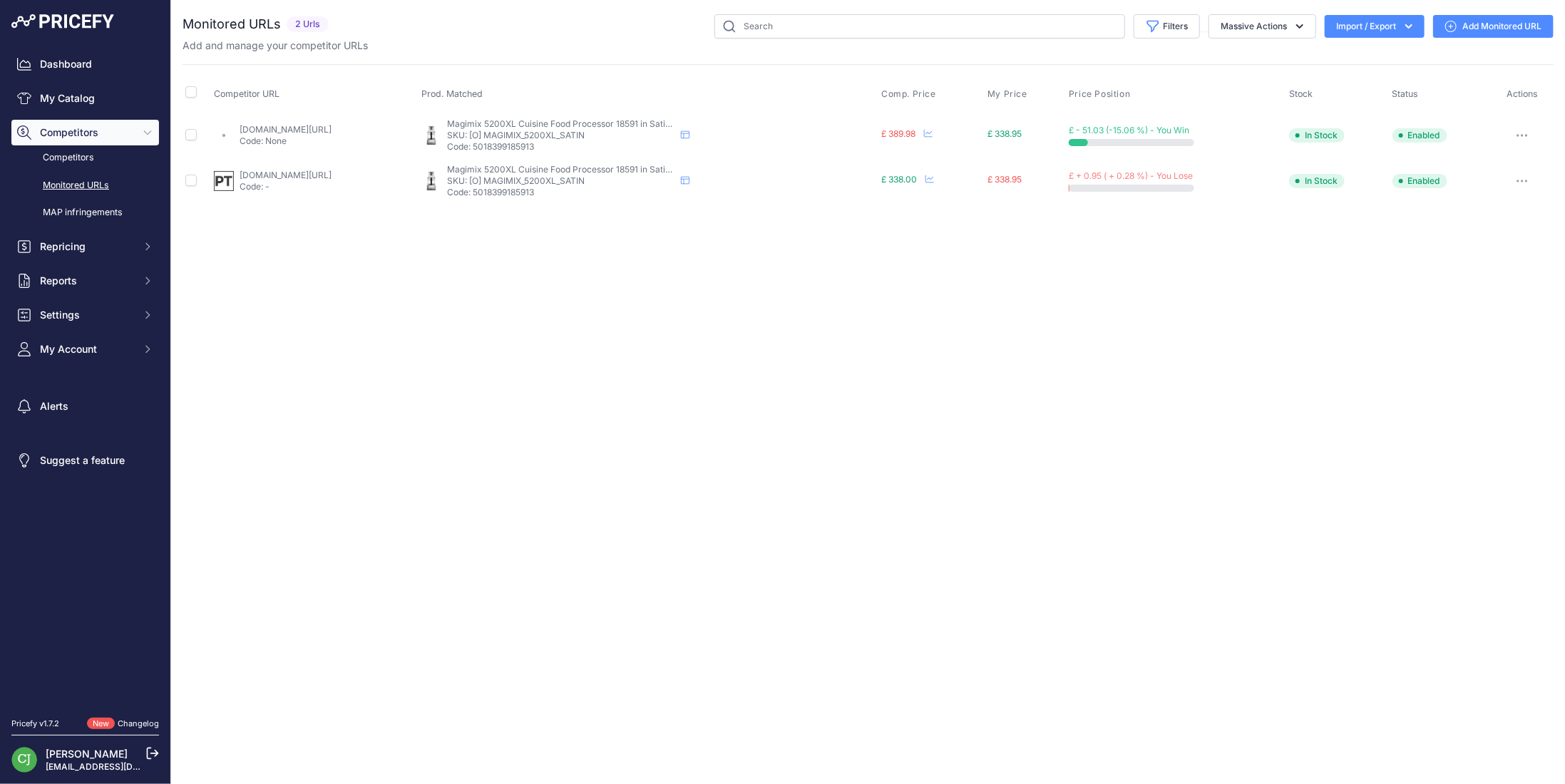
click at [1512, 29] on link "Add Monitored URL" at bounding box center [1493, 26] width 121 height 23
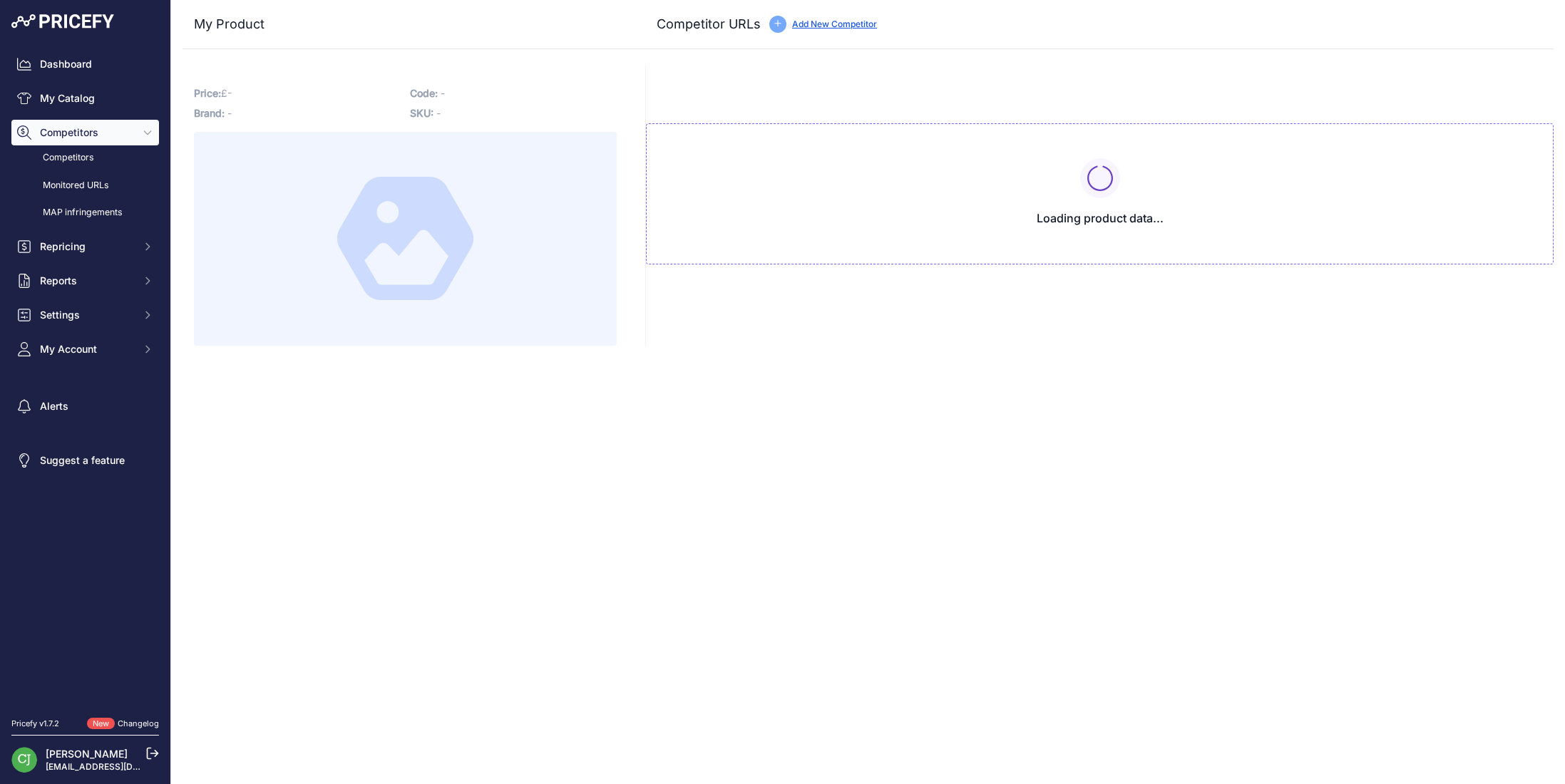
type input "[DOMAIN_NAME][URL]"
type input "petertyson.co.uk/magimix-5200xl-food-processor-satin?prirule_jdsnikfkfjsd=2926"
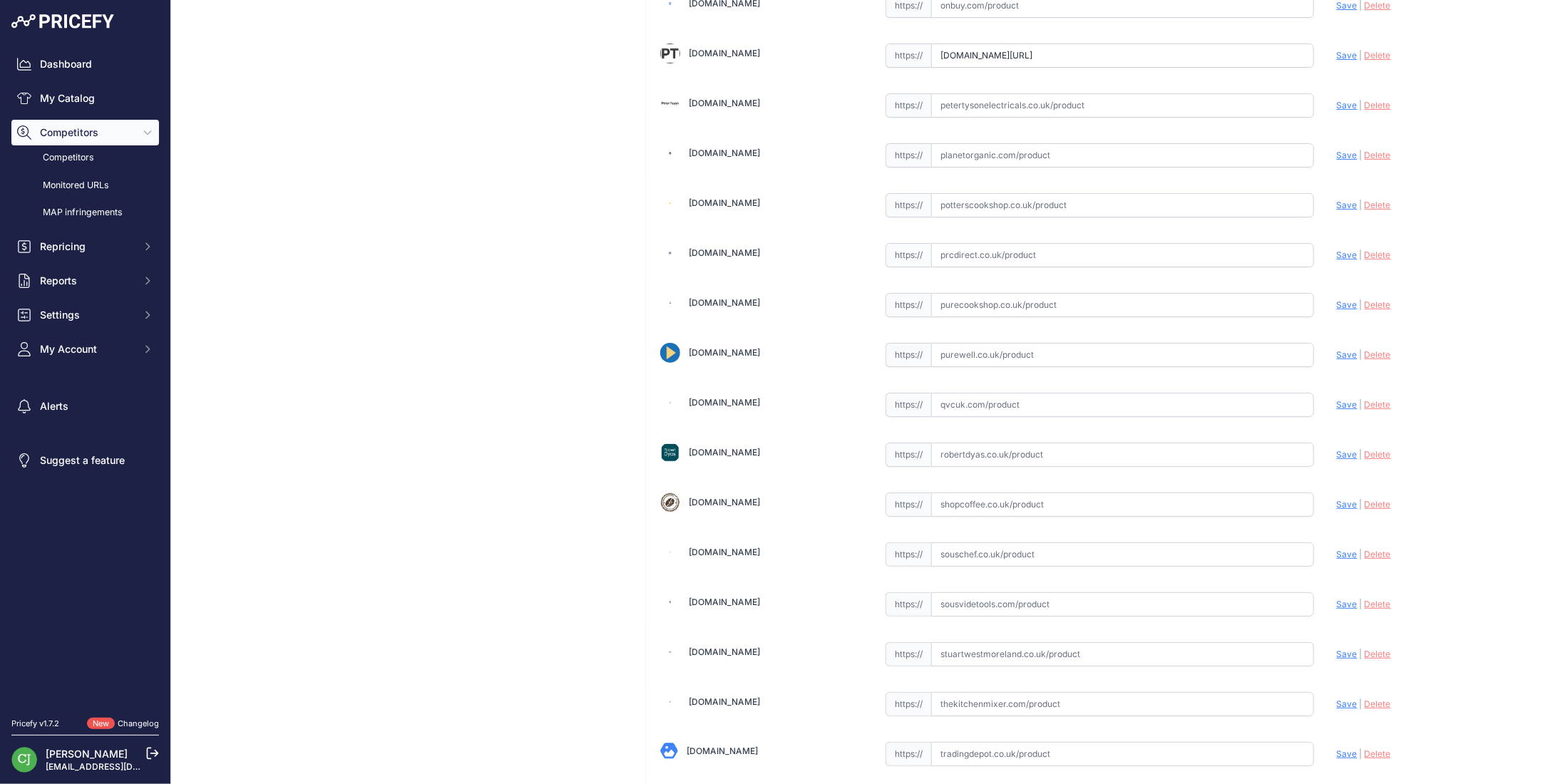
scroll to position [3421, 0]
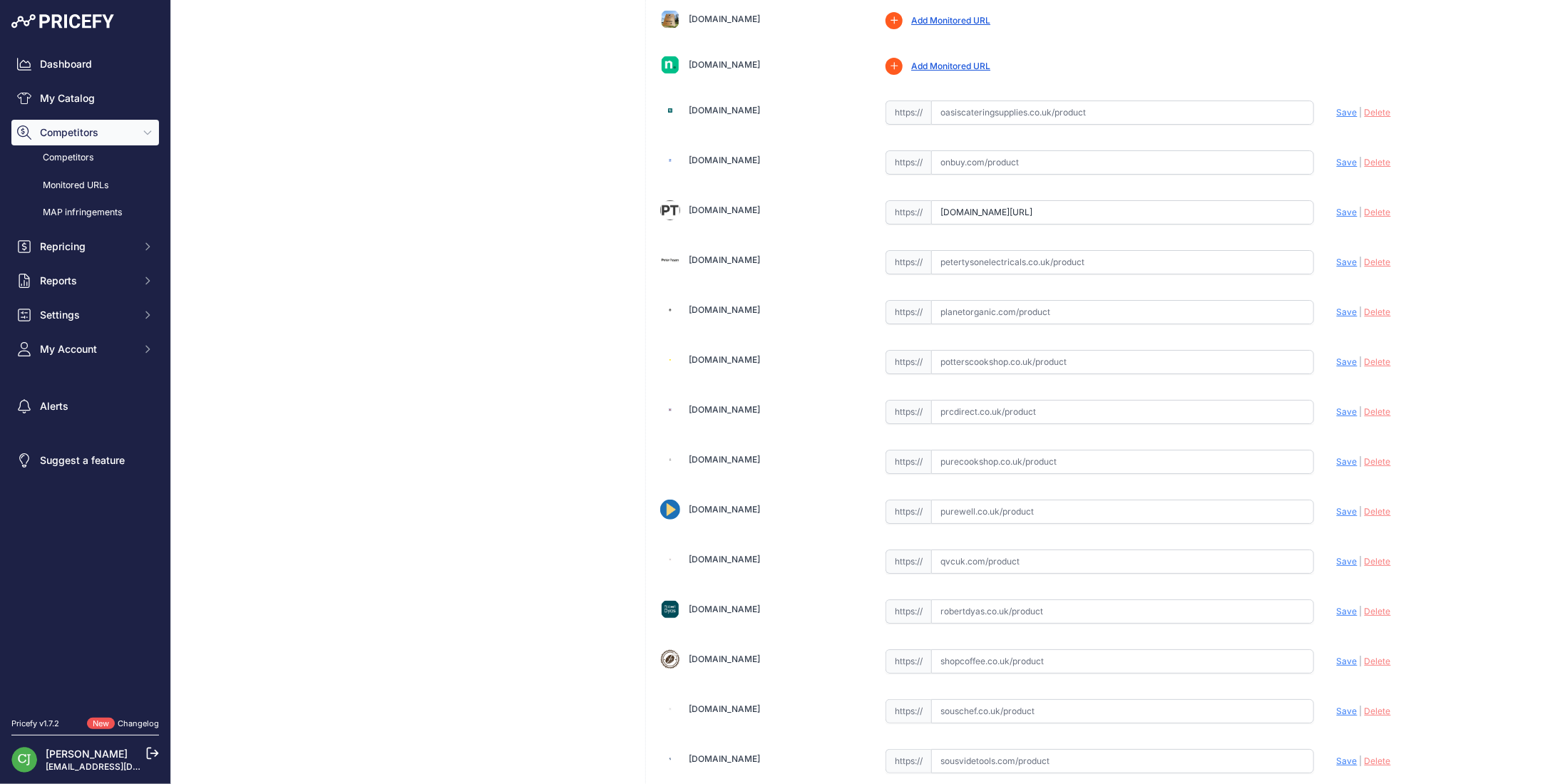
click at [1010, 250] on input "text" at bounding box center [1122, 262] width 383 height 24
paste input "https://petertysonelectricals.co.uk/magimix-5200xl-food-processor-satin"
click at [1337, 257] on span "Save" at bounding box center [1347, 262] width 21 height 10
type input "https://petertysonelectricals.co.uk/magimix-5200xl-food-processor-satin?prirule…"
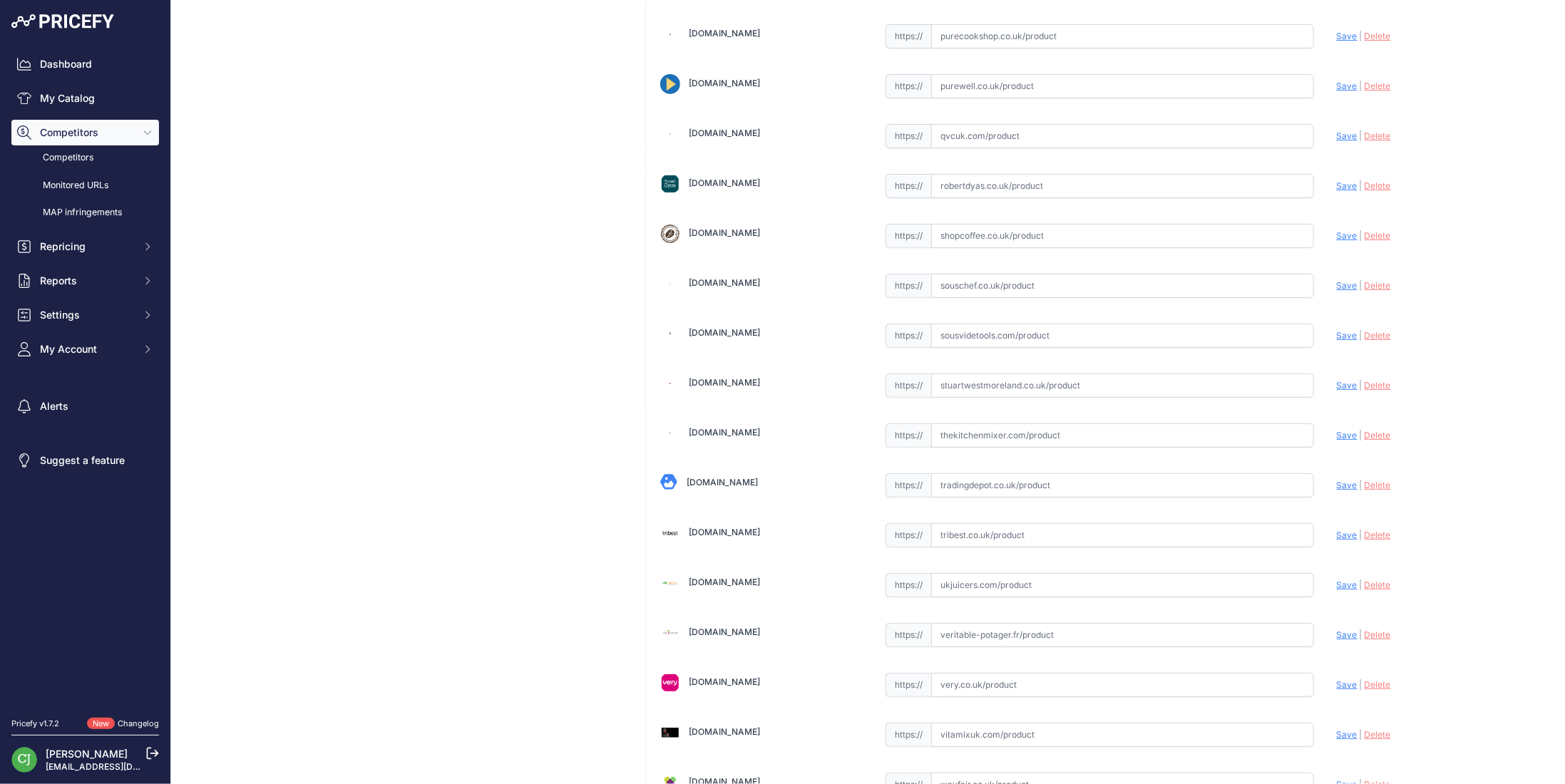
scroll to position [4044, 0]
